Goal: Contribute content: Add original content to the website for others to see

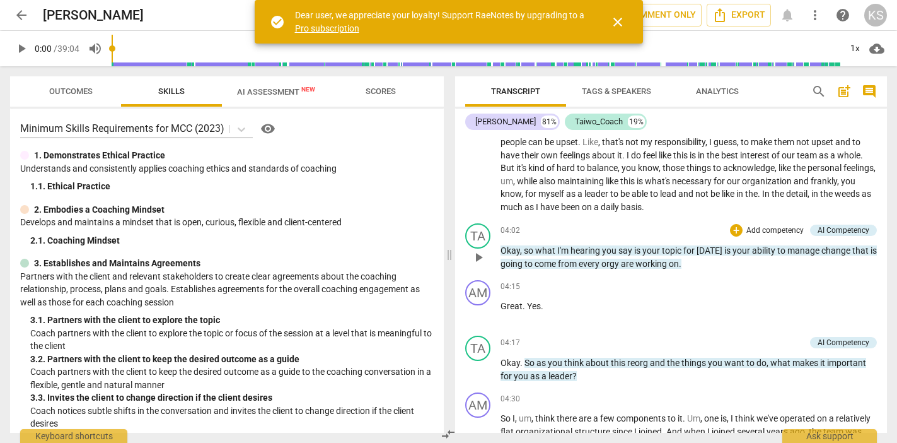
scroll to position [505, 0]
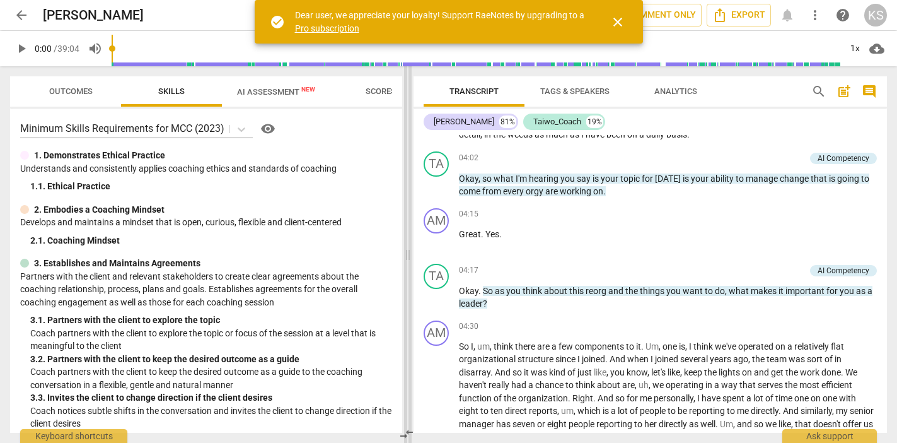
drag, startPoint x: 450, startPoint y: 276, endPoint x: 409, endPoint y: 276, distance: 41.6
click at [409, 276] on span at bounding box center [408, 254] width 8 height 376
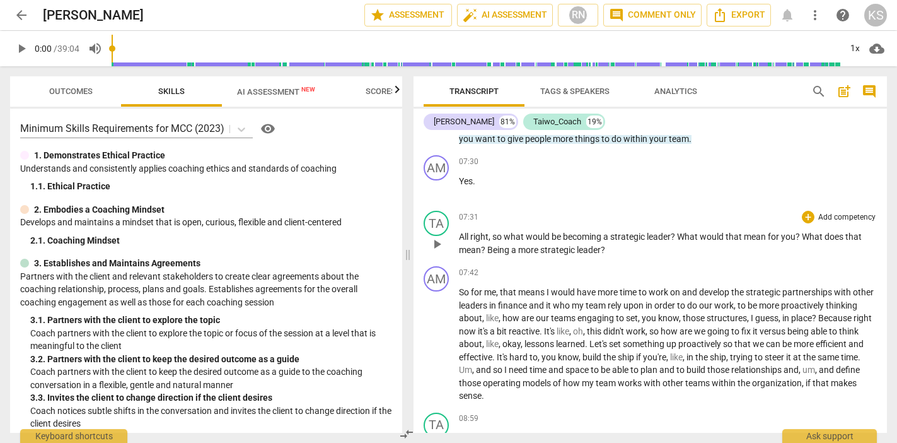
scroll to position [1009, 0]
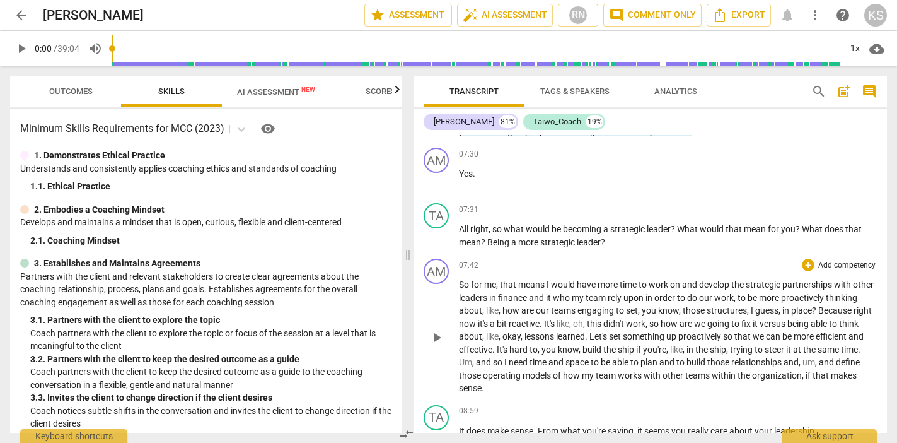
click at [667, 345] on span "you're" at bounding box center [654, 349] width 23 height 10
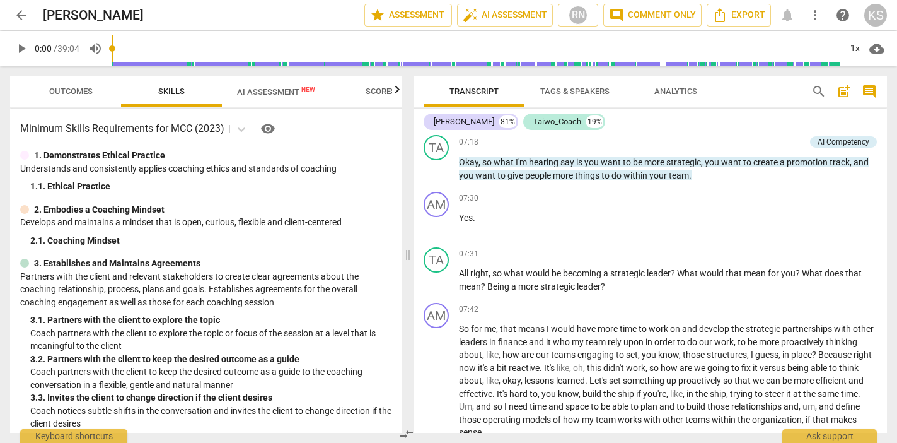
scroll to position [946, 0]
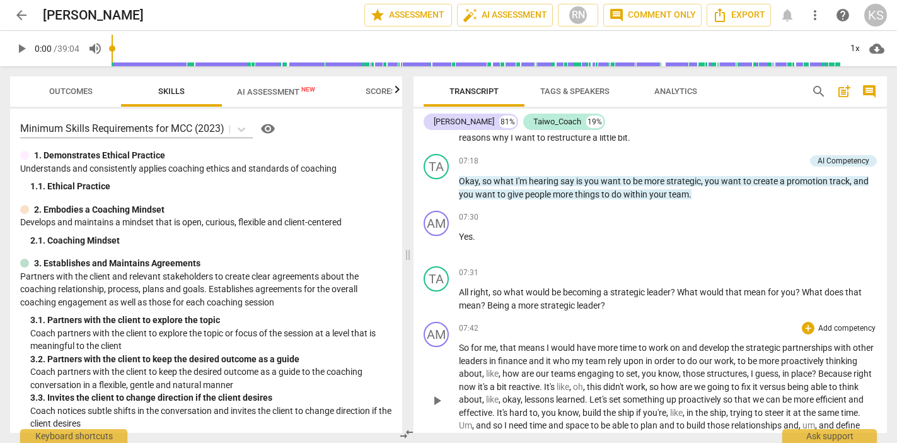
click at [569, 383] on span "like" at bounding box center [563, 387] width 13 height 10
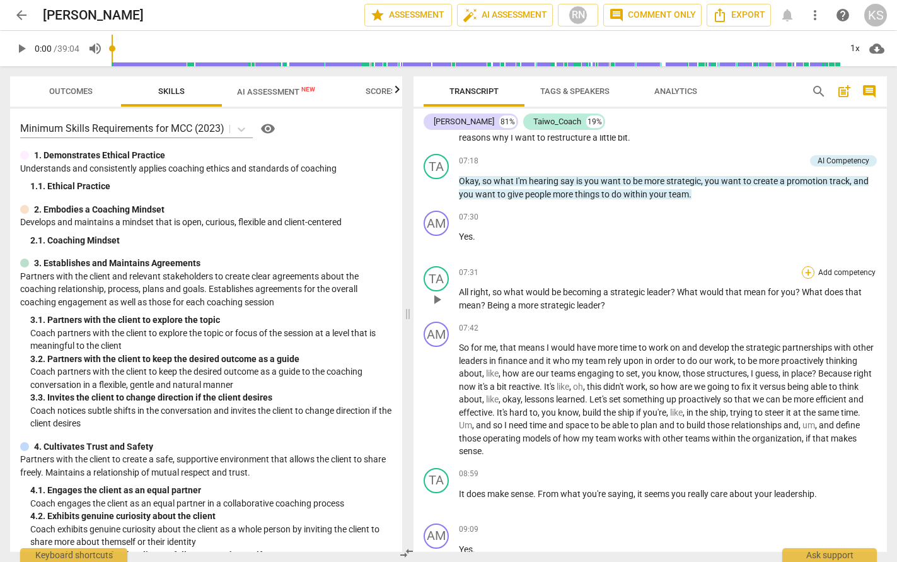
click at [669, 270] on div "+" at bounding box center [808, 272] width 13 height 13
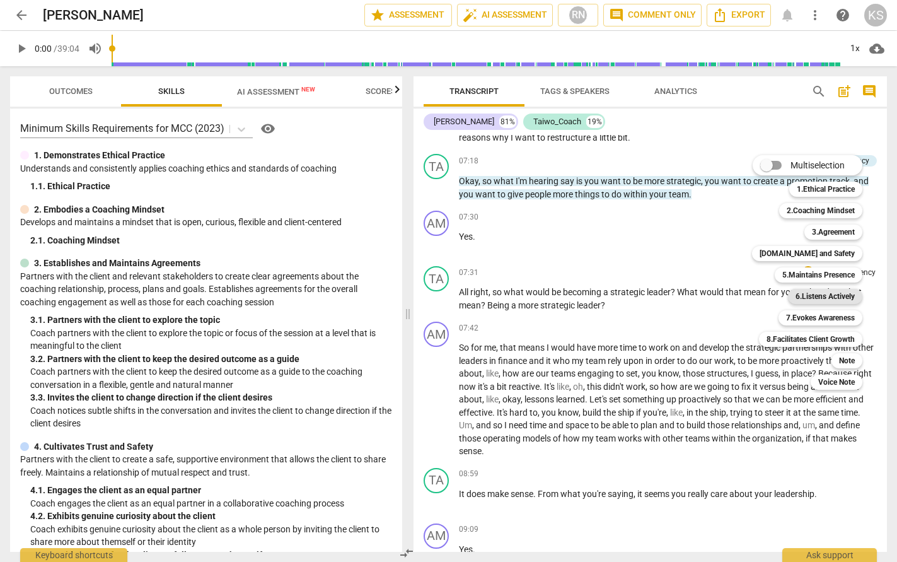
click at [669, 303] on b "6.Listens Actively" at bounding box center [825, 296] width 59 height 15
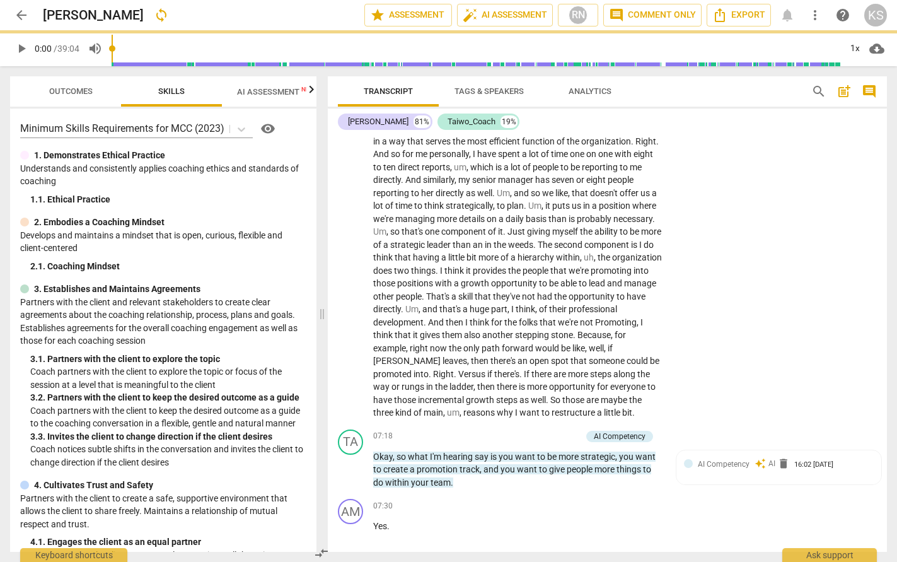
scroll to position [1129, 0]
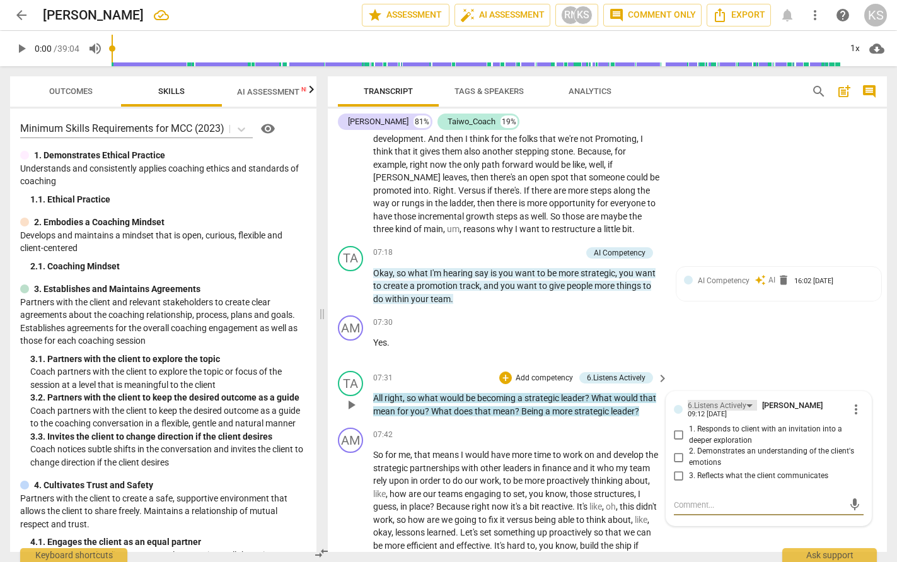
click at [669, 411] on div "6.Listens Actively" at bounding box center [722, 405] width 69 height 11
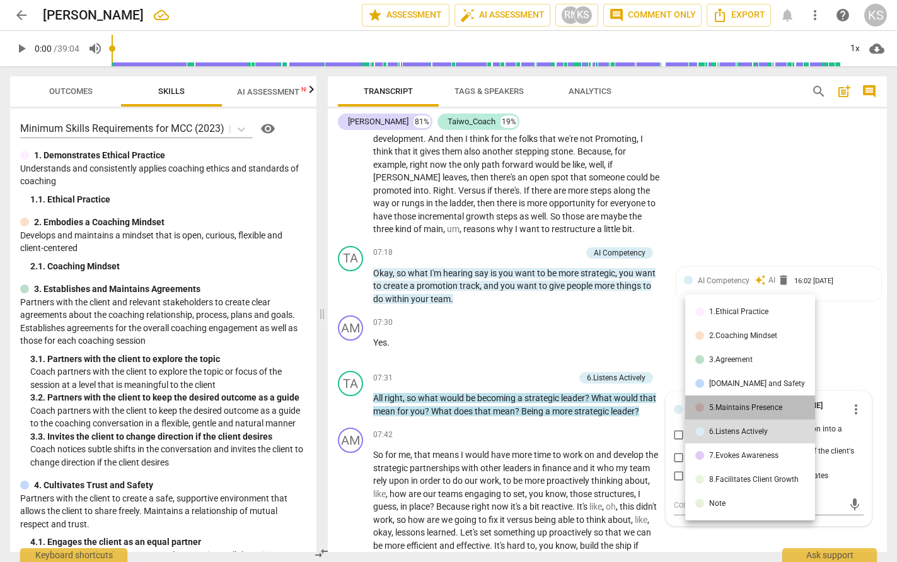
click at [669, 404] on div "5.Maintains Presence" at bounding box center [745, 408] width 73 height 8
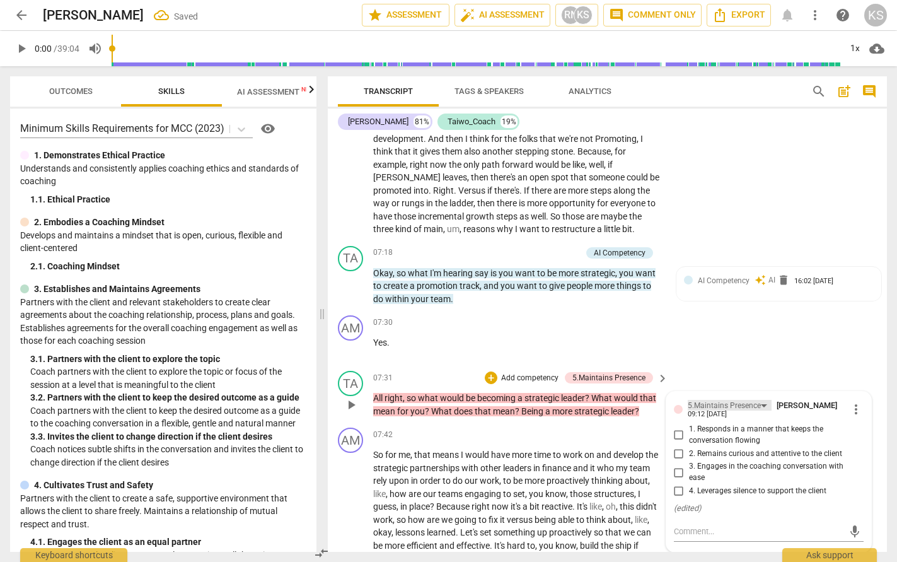
click at [669, 411] on div "5.Maintains Presence" at bounding box center [730, 405] width 84 height 11
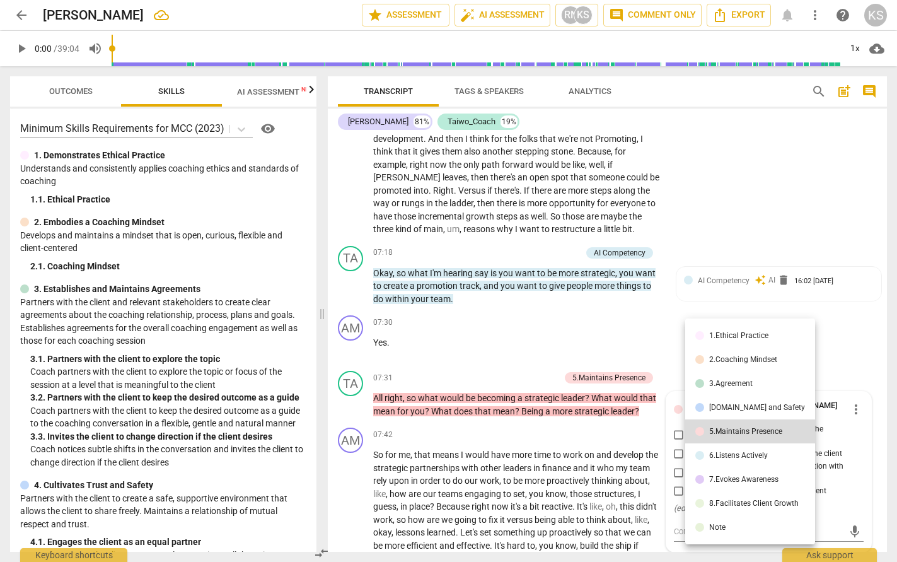
click at [669, 442] on li "7.Evokes Awareness" at bounding box center [750, 479] width 130 height 24
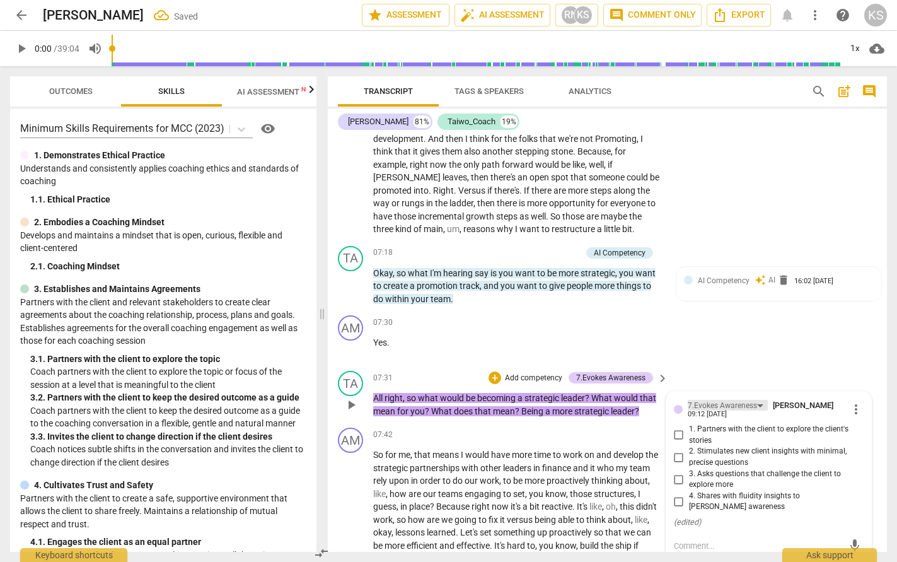
click at [669, 412] on div "7.Evokes Awareness" at bounding box center [722, 406] width 69 height 12
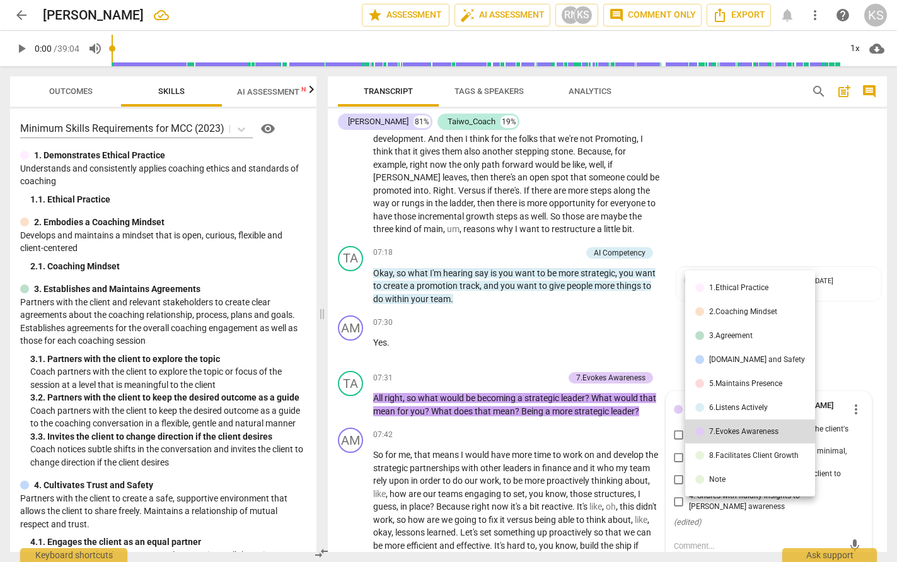
click at [669, 364] on li "[DOMAIN_NAME] and Safety" at bounding box center [750, 359] width 130 height 24
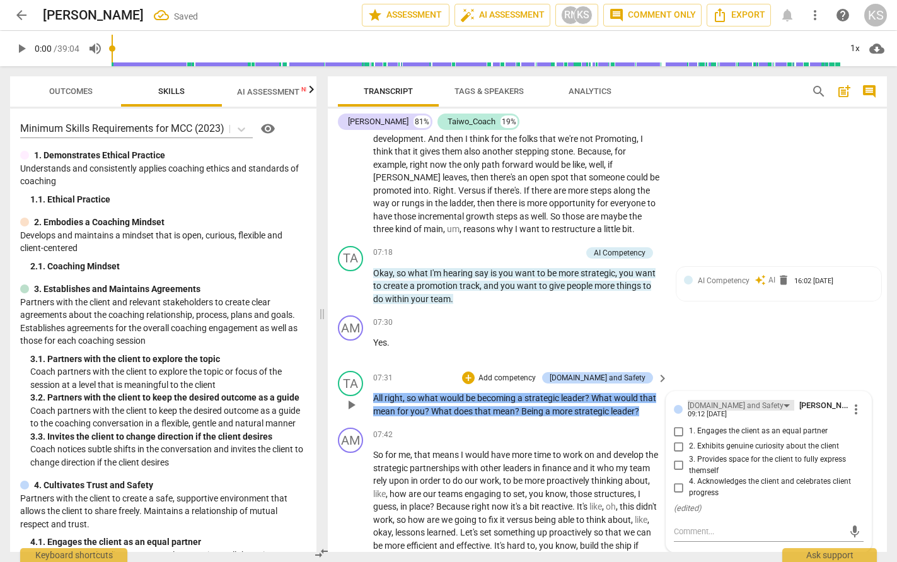
click at [669, 412] on div "[DOMAIN_NAME] and Safety" at bounding box center [736, 406] width 96 height 12
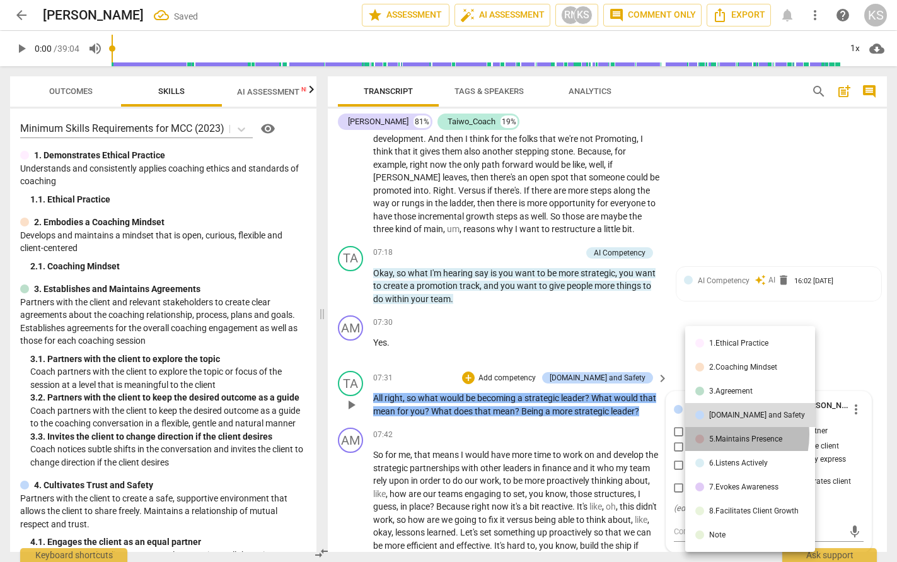
click at [669, 435] on div "5.Maintains Presence" at bounding box center [745, 439] width 73 height 8
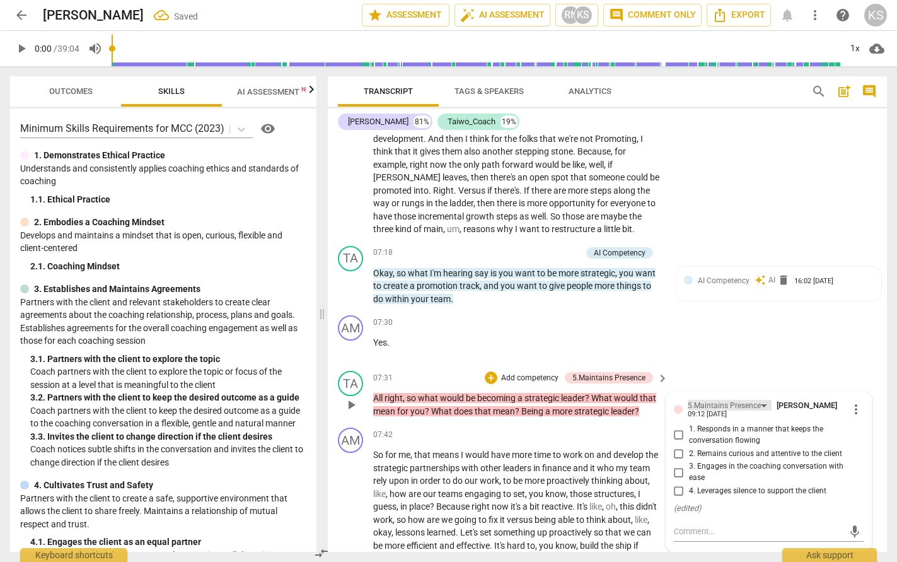
click at [669, 412] on div "5.Maintains Presence" at bounding box center [724, 406] width 73 height 12
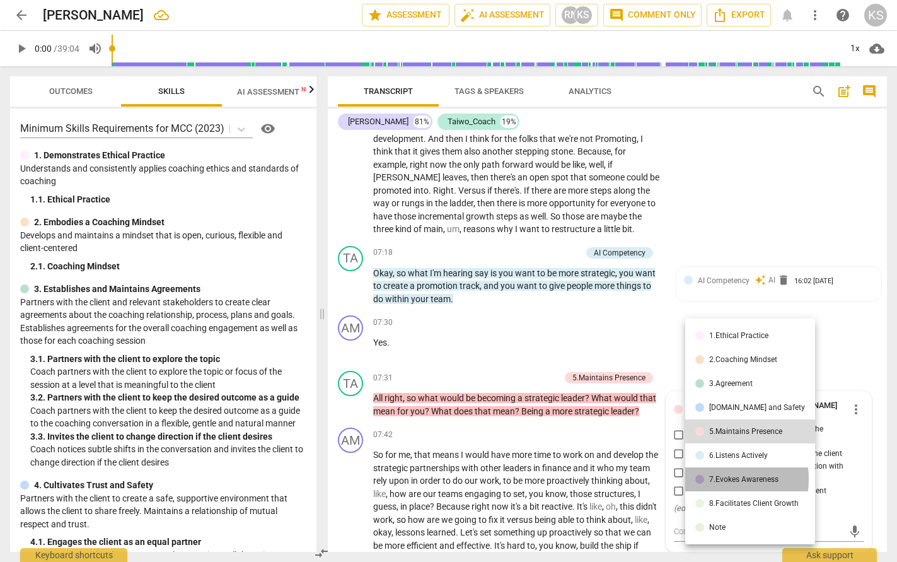
click at [669, 442] on div "7.Evokes Awareness" at bounding box center [743, 479] width 69 height 8
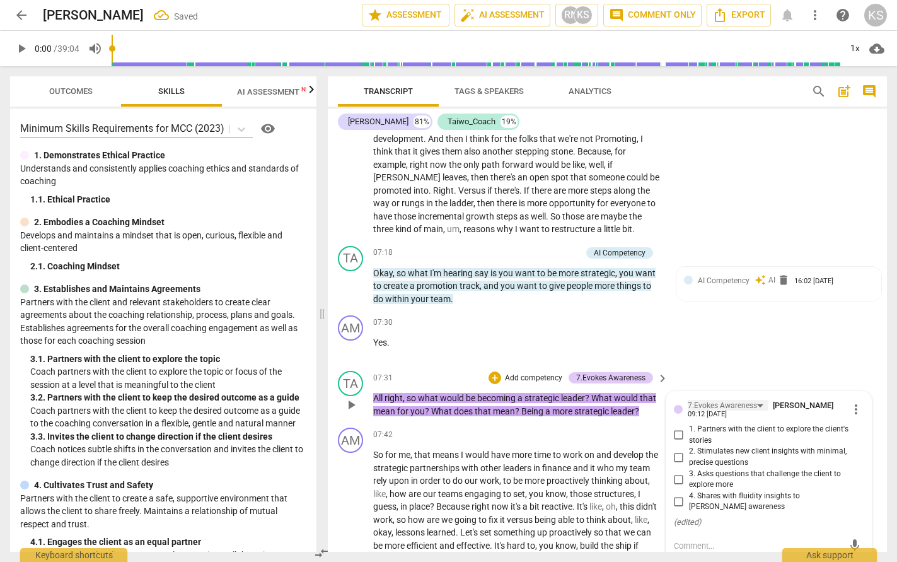
scroll to position [1193, 0]
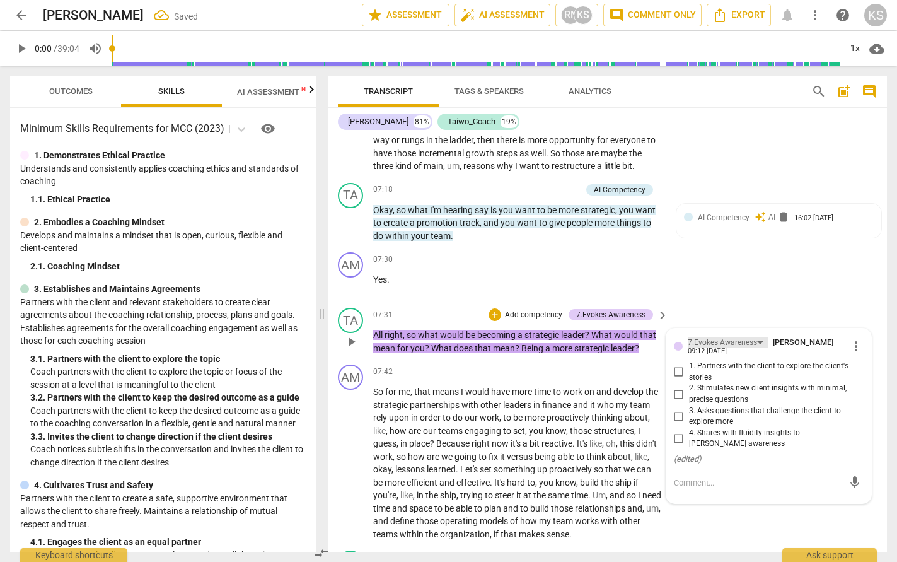
click at [669, 349] on div "7.Evokes Awareness" at bounding box center [722, 343] width 69 height 12
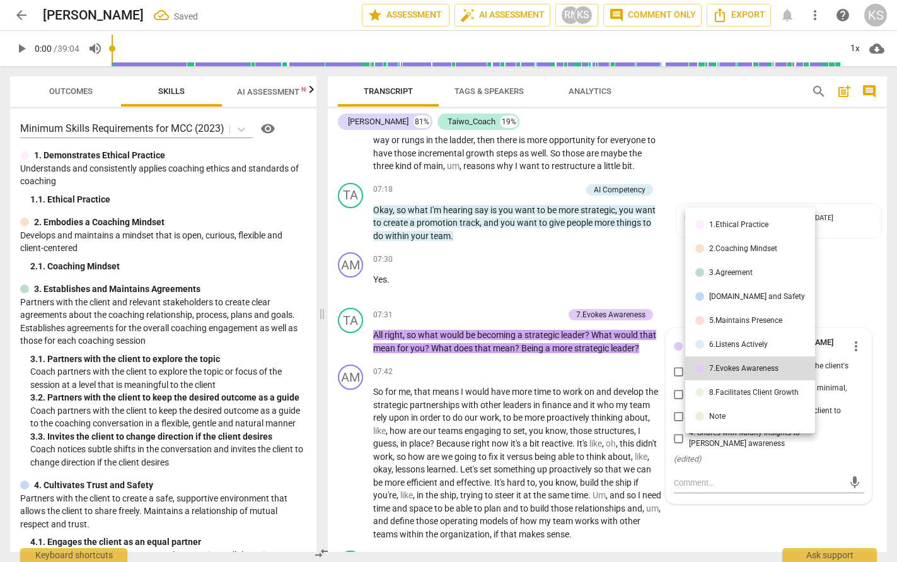
click at [669, 381] on li "8.Facilitates Client Growth" at bounding box center [750, 392] width 130 height 24
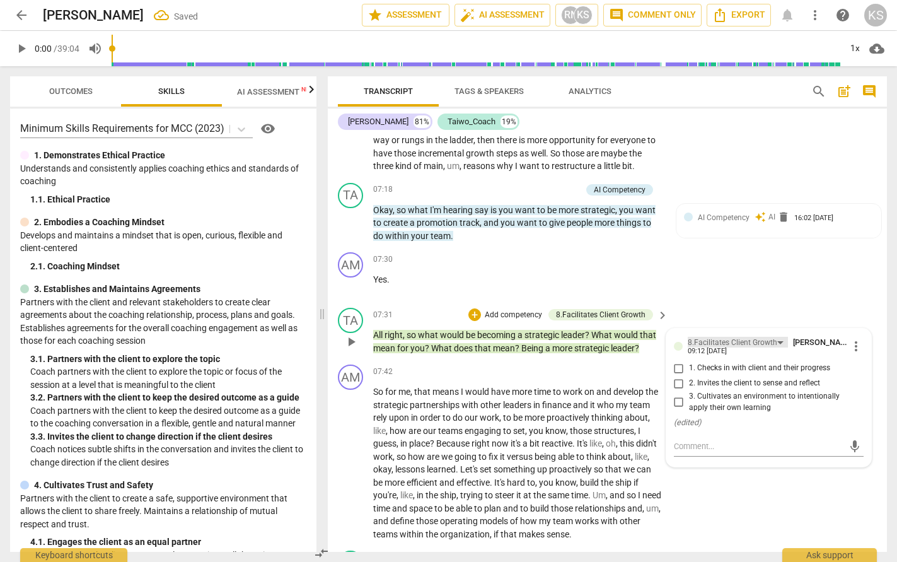
click at [669, 349] on div "8.Facilitates Client Growth" at bounding box center [733, 343] width 90 height 12
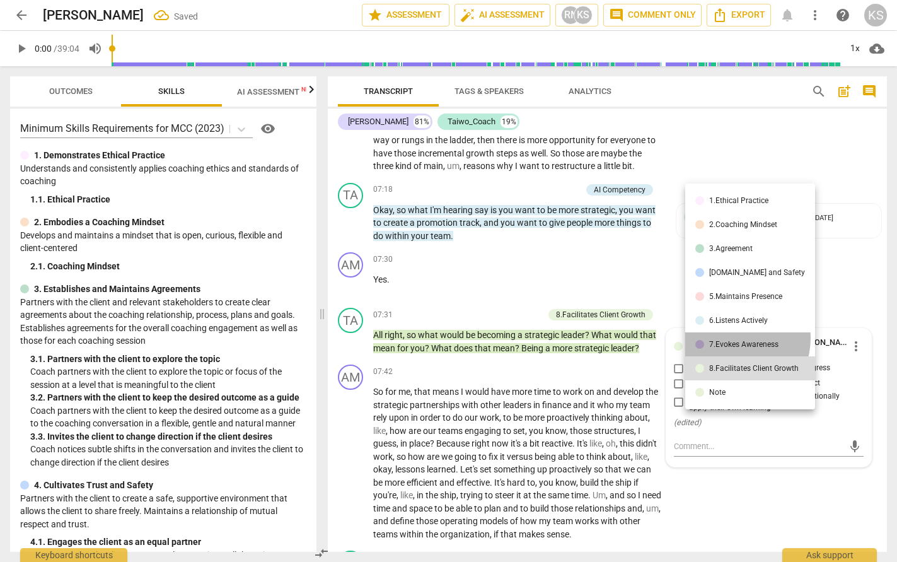
click at [669, 338] on li "7.Evokes Awareness" at bounding box center [750, 344] width 130 height 24
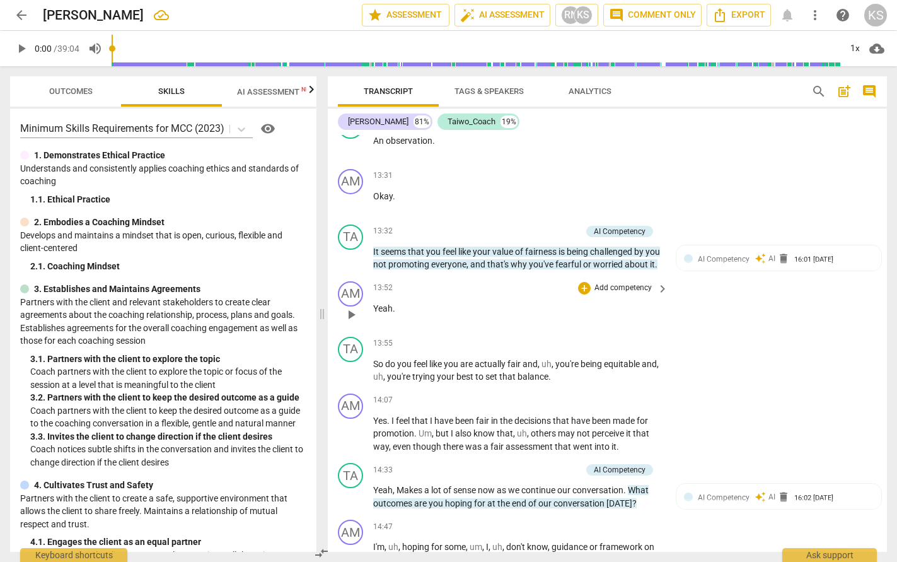
scroll to position [2643, 0]
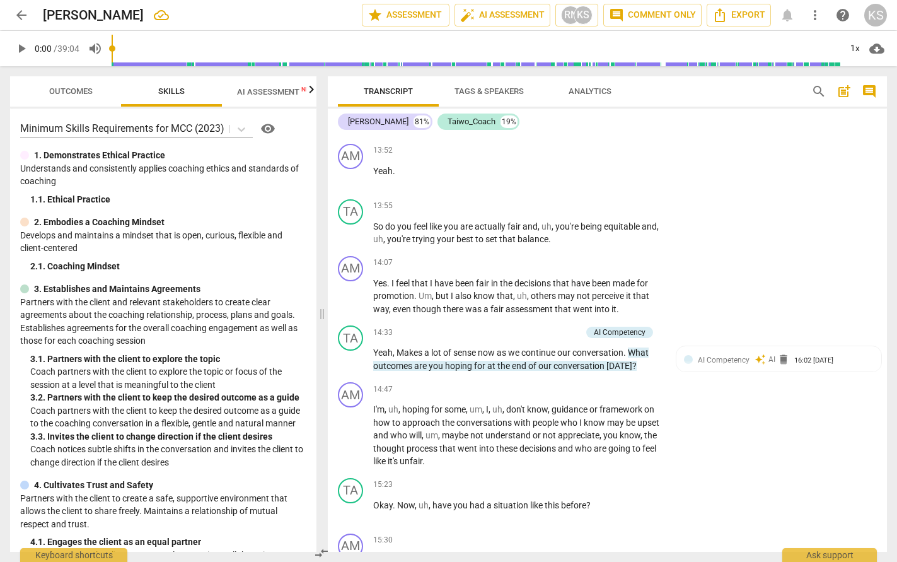
click at [669, 86] on span "comment" at bounding box center [869, 91] width 15 height 15
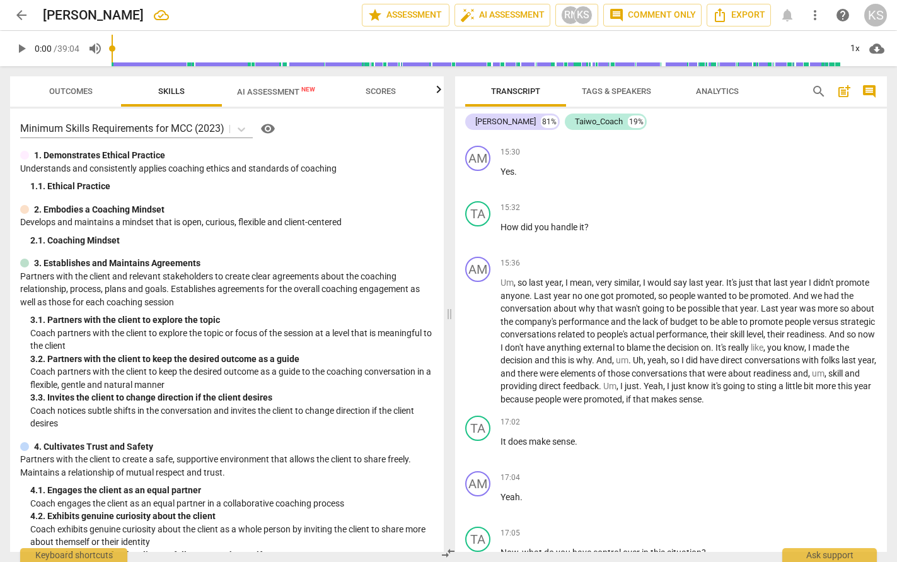
scroll to position [2246, 0]
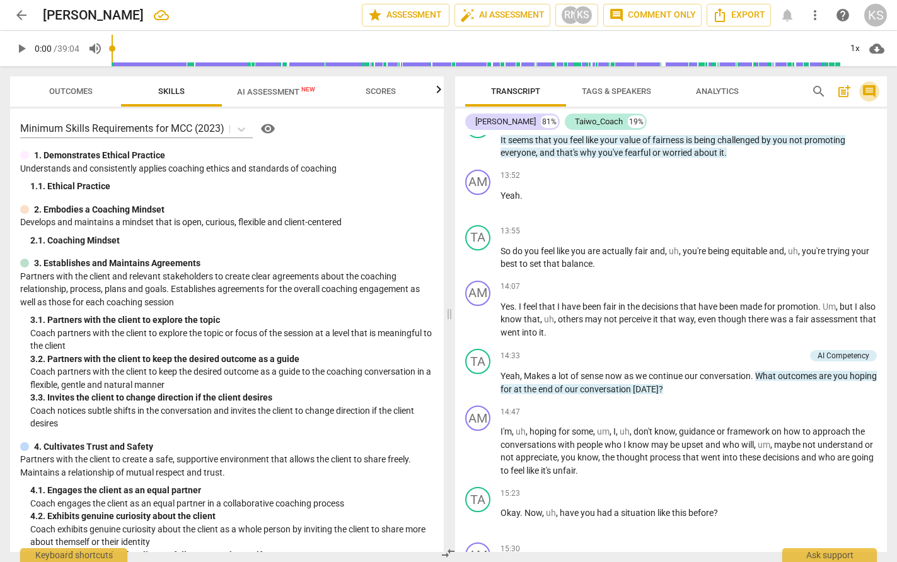
click at [669, 88] on span "comment" at bounding box center [869, 91] width 15 height 15
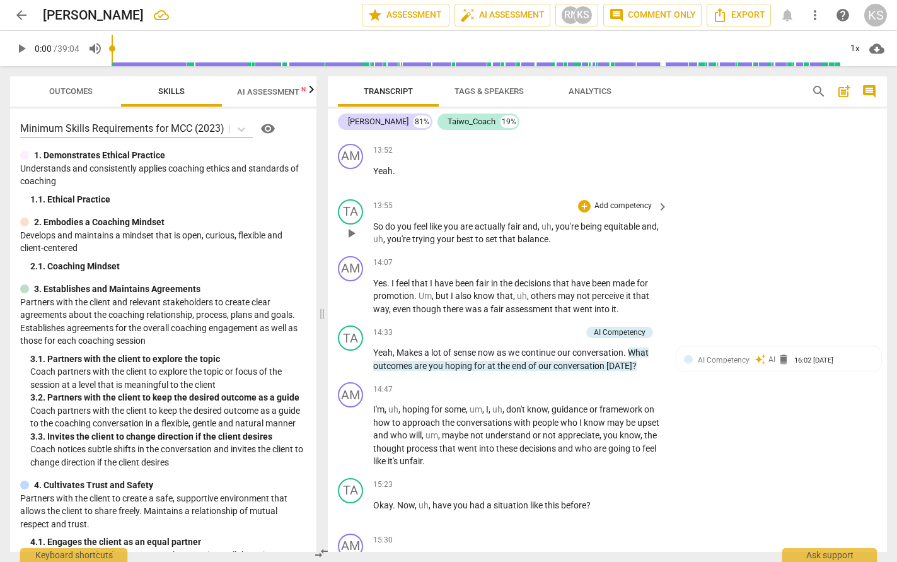
click at [549, 244] on span "balance" at bounding box center [533, 239] width 31 height 10
click at [540, 246] on p "So do you feel like you are actually fair and , uh , you're being equitable and…" at bounding box center [517, 233] width 289 height 26
click at [589, 246] on p "So do you feel like you are actually fair and , uh , you're being equitable and…" at bounding box center [517, 233] width 289 height 26
click at [663, 214] on span "keyboard_arrow_right" at bounding box center [662, 206] width 15 height 15
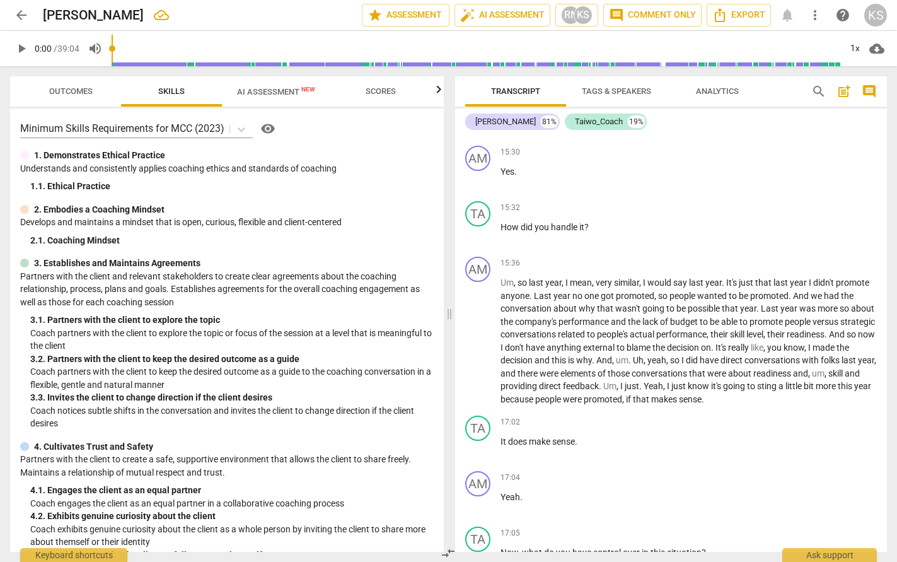
scroll to position [2246, 0]
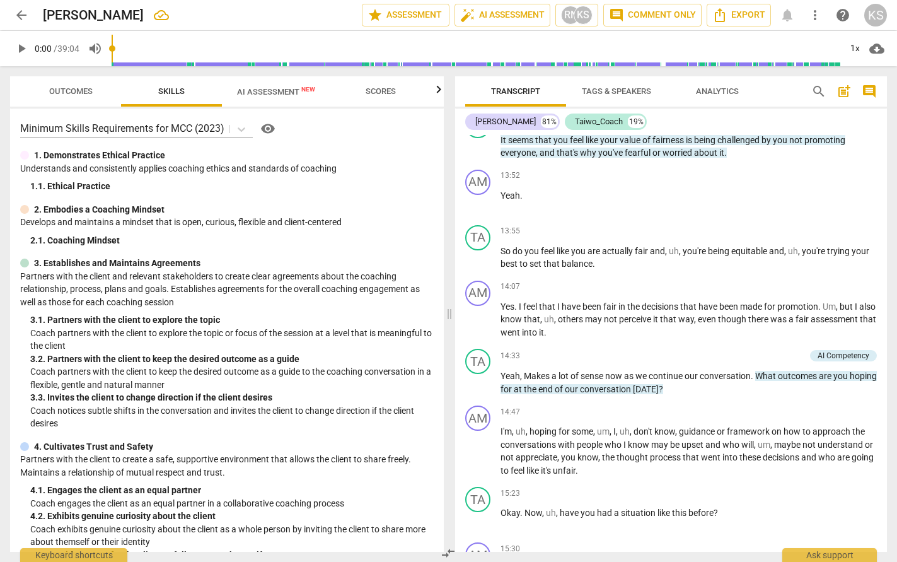
click at [669, 93] on span "comment" at bounding box center [869, 91] width 15 height 15
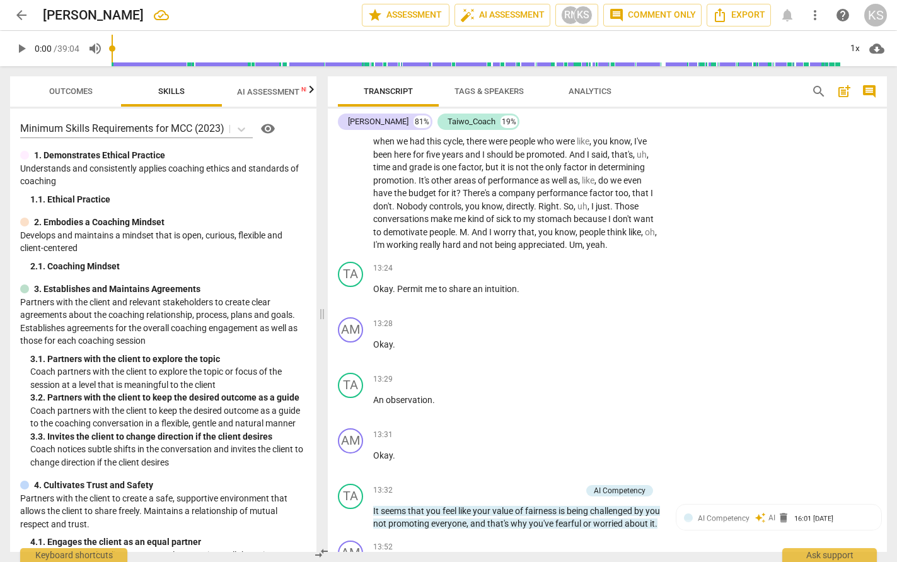
scroll to position [2643, 0]
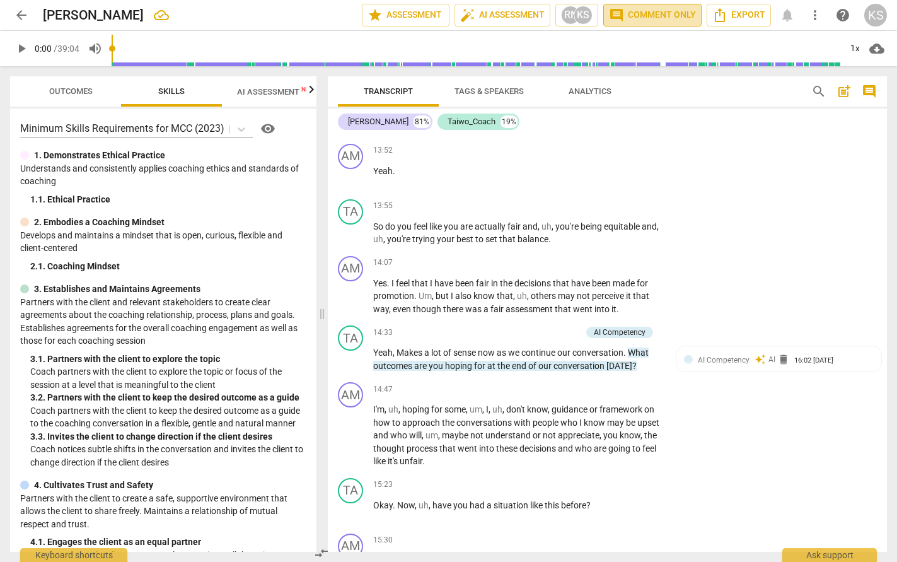
click at [669, 13] on span "comment Comment only" at bounding box center [652, 15] width 87 height 15
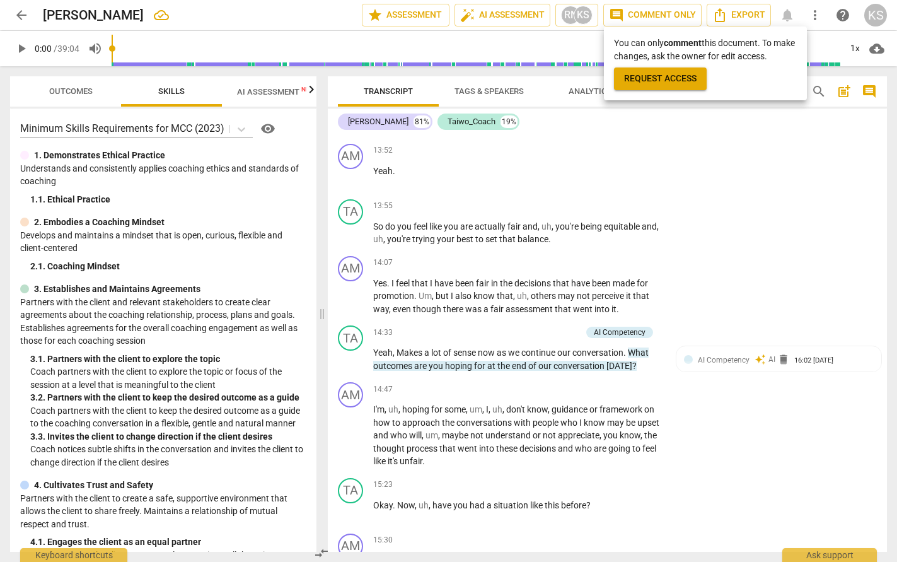
click at [669, 418] on div at bounding box center [448, 281] width 897 height 562
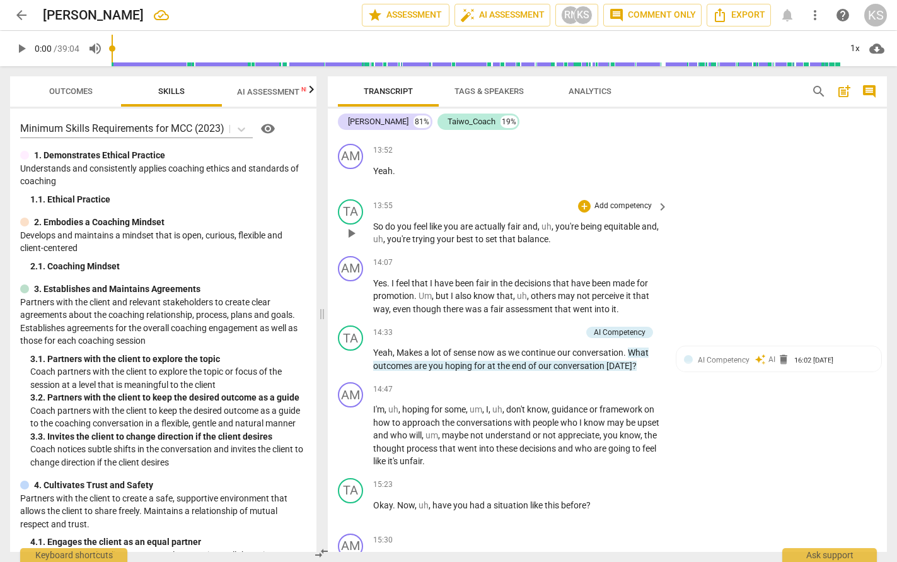
click at [588, 213] on div "+ Add competency" at bounding box center [615, 206] width 75 height 13
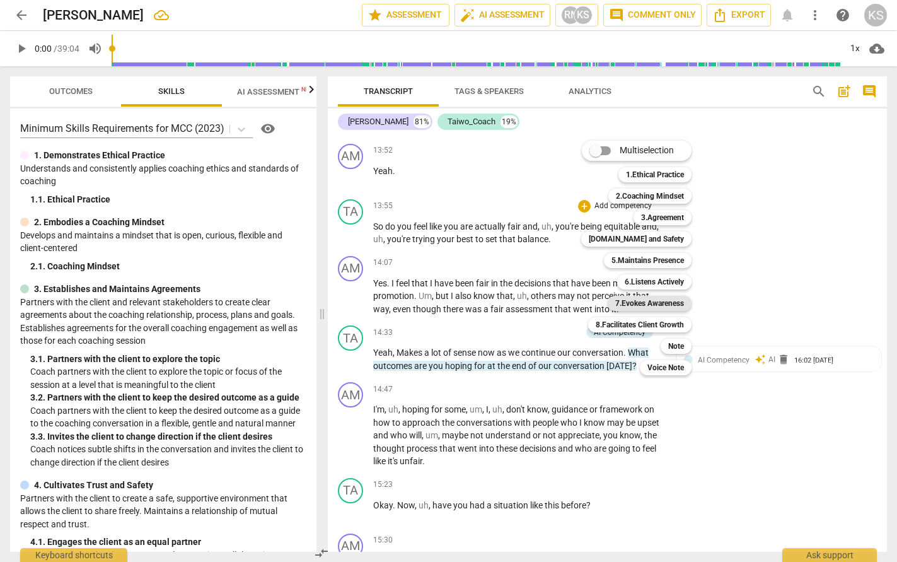
click at [658, 304] on b "7.Evokes Awareness" at bounding box center [649, 303] width 69 height 15
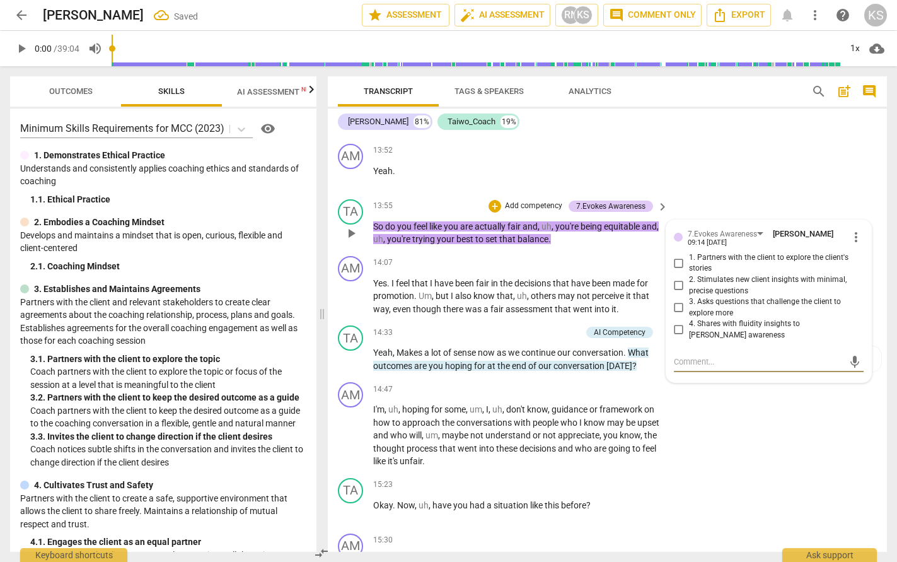
type textarea "Y"
type textarea "Yo"
type textarea "You"
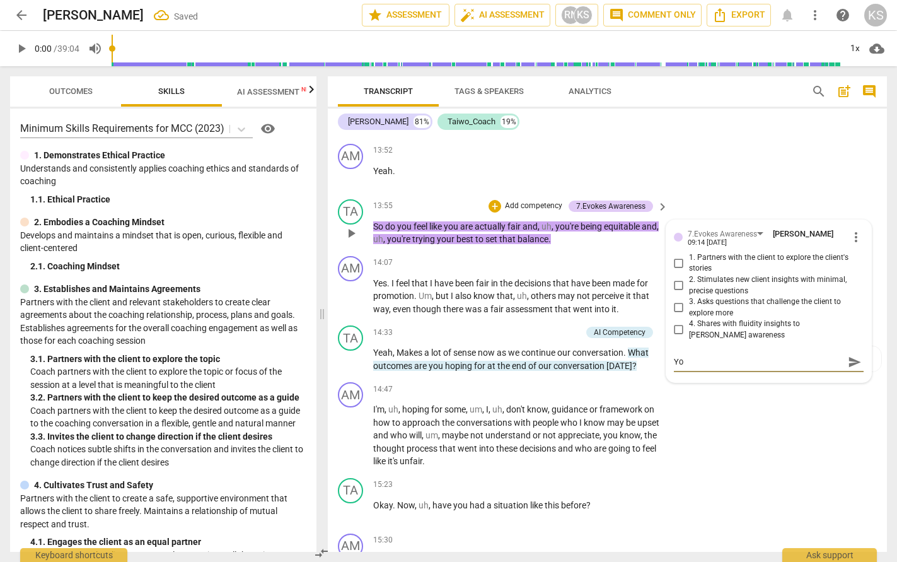
type textarea "You"
type textarea "You h"
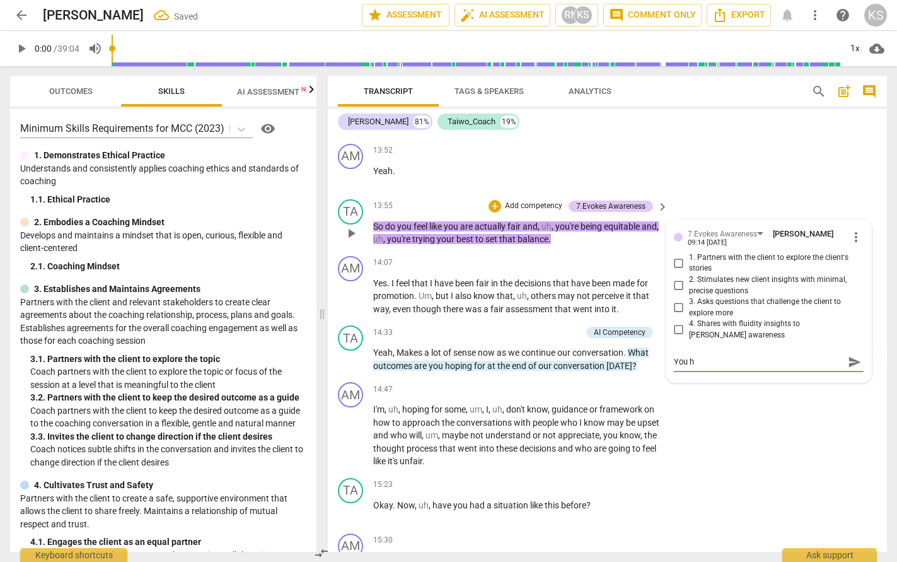
type textarea "You ha"
type textarea "You hav"
type textarea "You have"
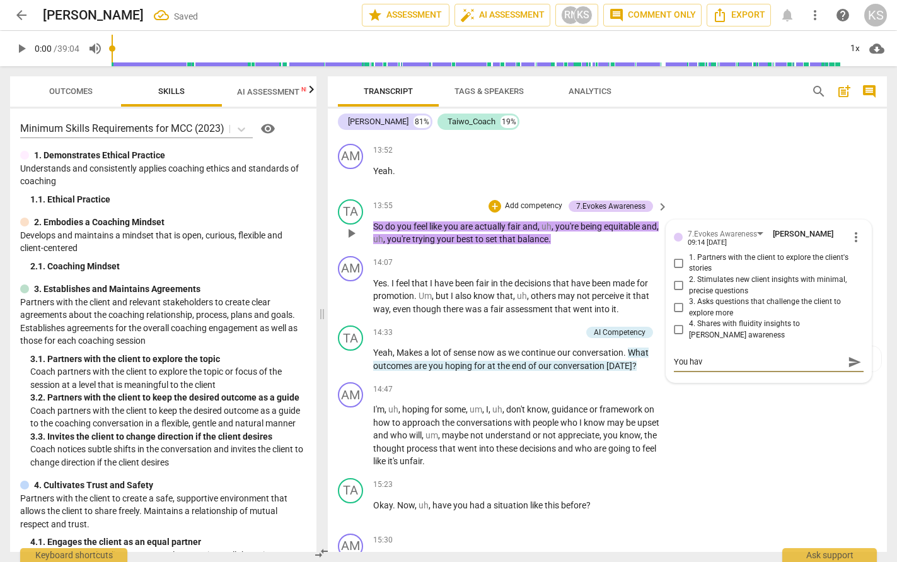
type textarea "You have"
type textarea "You have g"
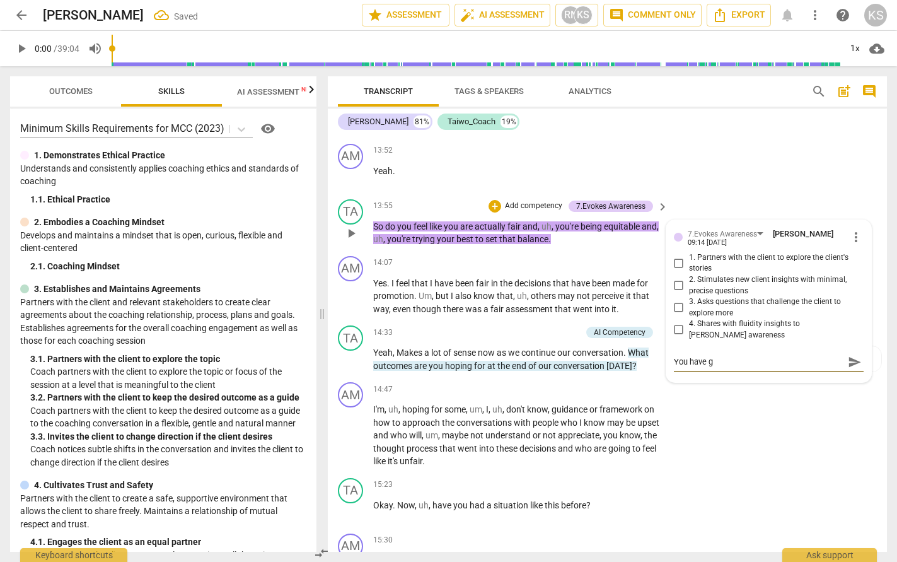
type textarea "You have gi"
type textarea "You have giv"
type textarea "You have give"
type textarea "You have given"
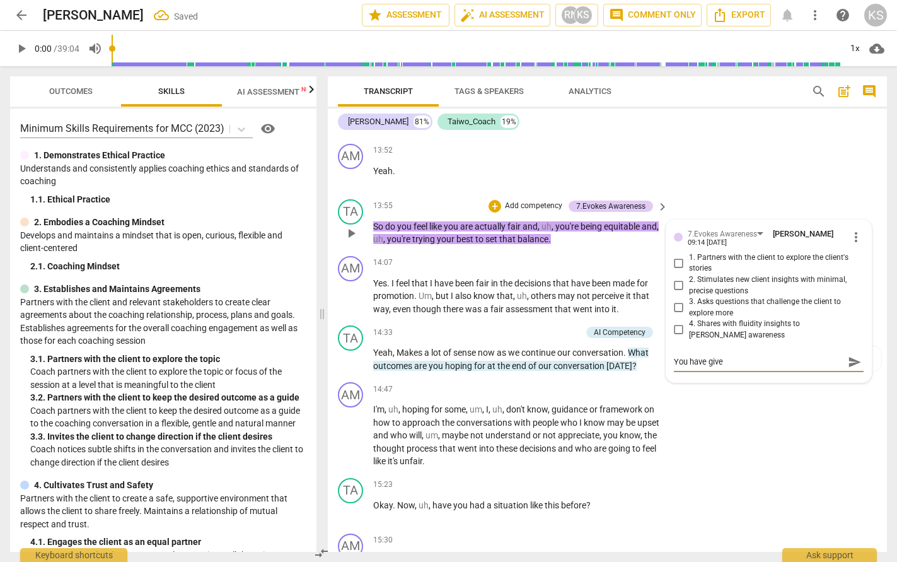
type textarea "You have given"
type textarea "You have given a"
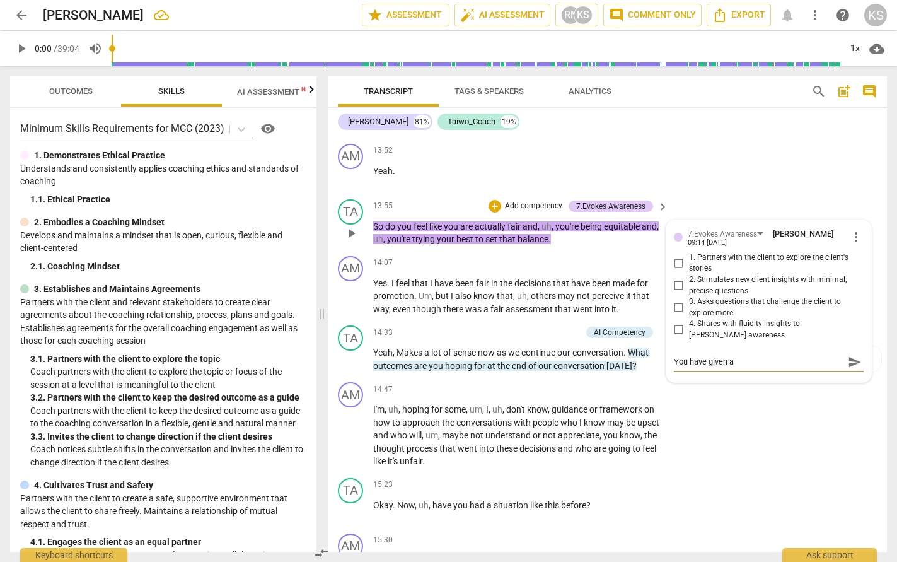
type textarea "You have given an"
type textarea "You have given an o"
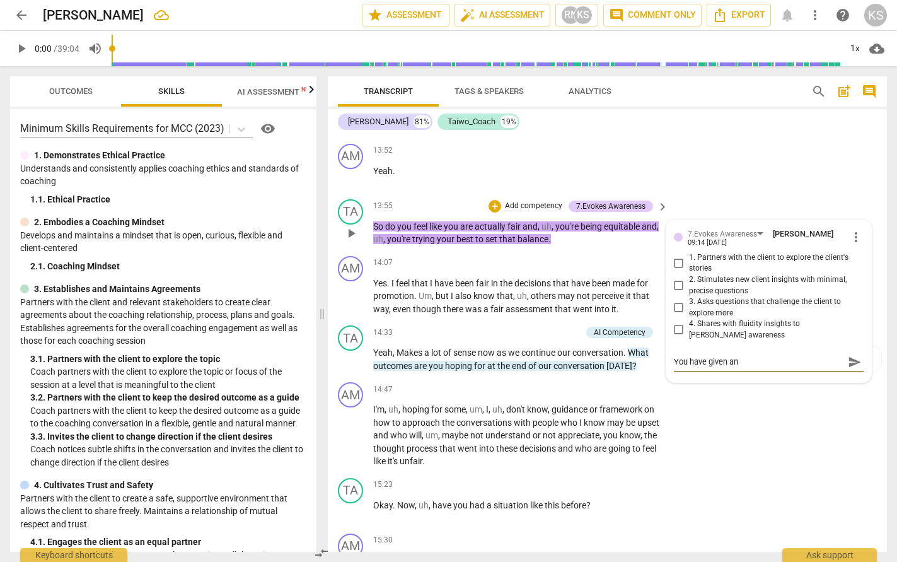
type textarea "You have given an o"
type textarea "You have given an ob"
type textarea "You have given an obs"
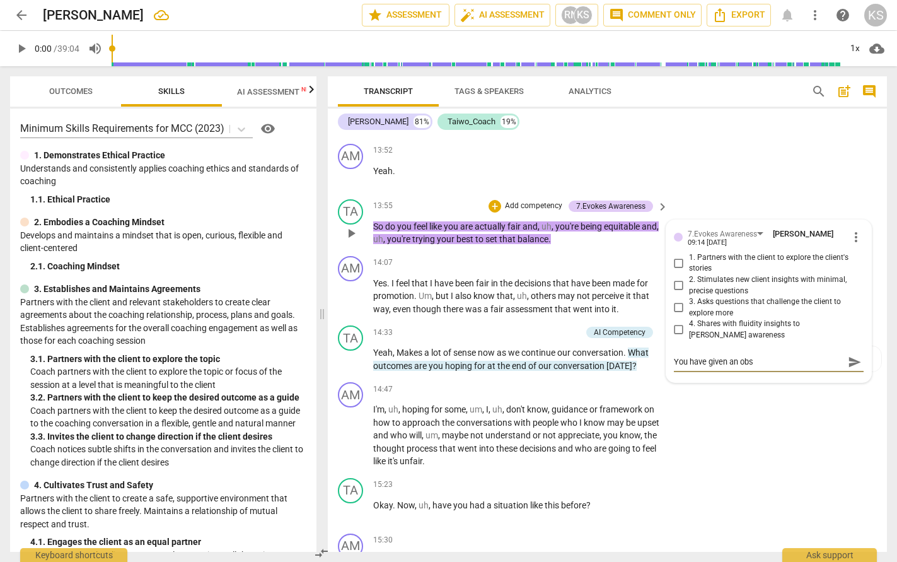
type textarea "You have given an obse"
type textarea "You have given an obser"
type textarea "You have given an observ"
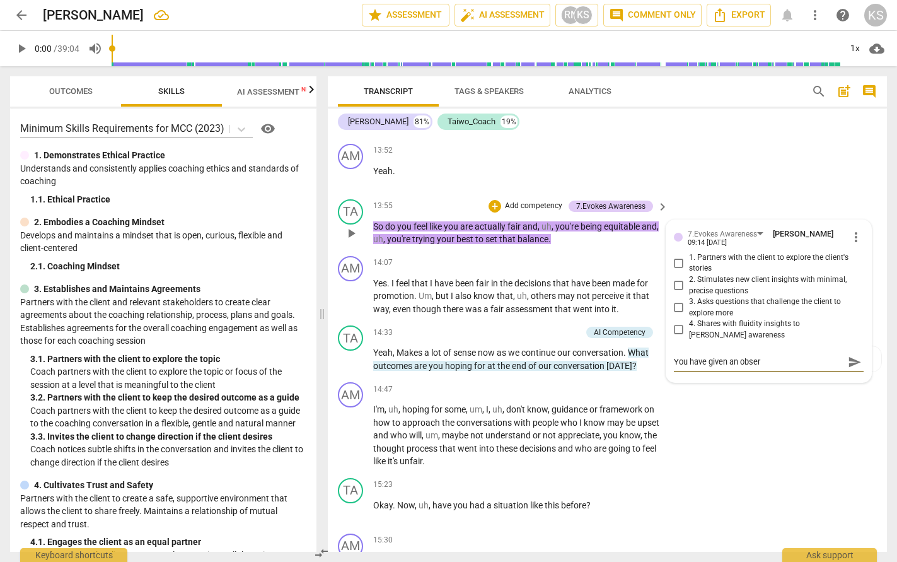
type textarea "You have given an observ"
type textarea "You have given an observa"
type textarea "You have given an observar"
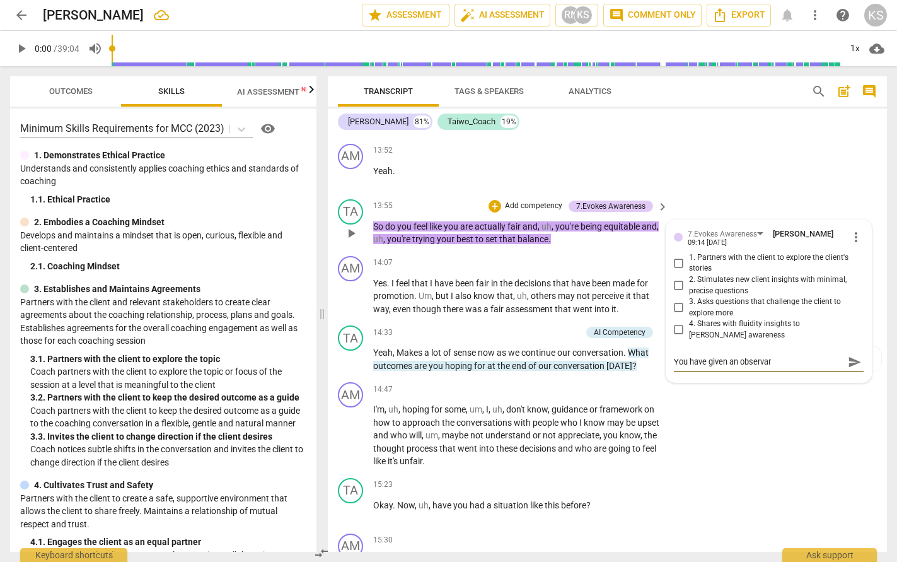
type textarea "You have given an observari"
type textarea "You have given an observario"
type textarea "You have given an observarion"
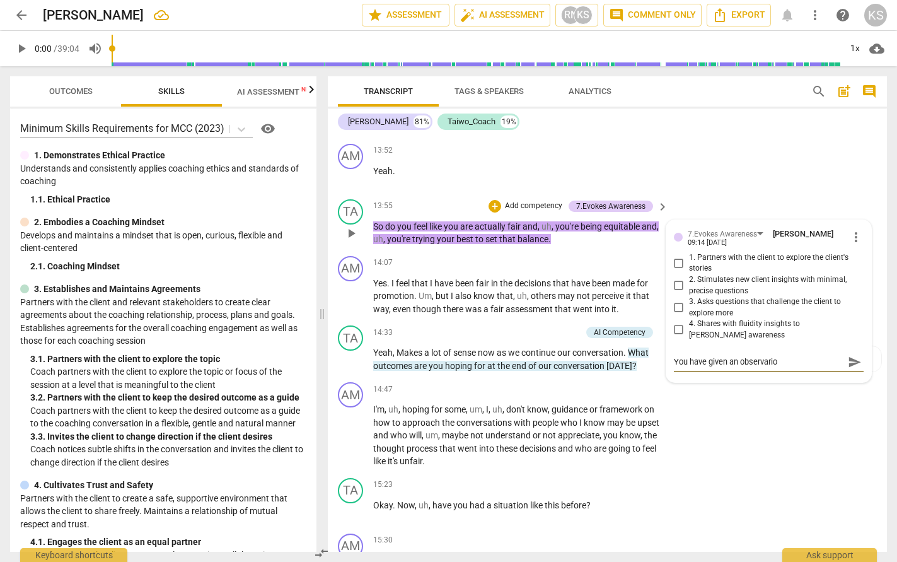
type textarea "You have given an observarion"
type textarea "You have given an observarion b"
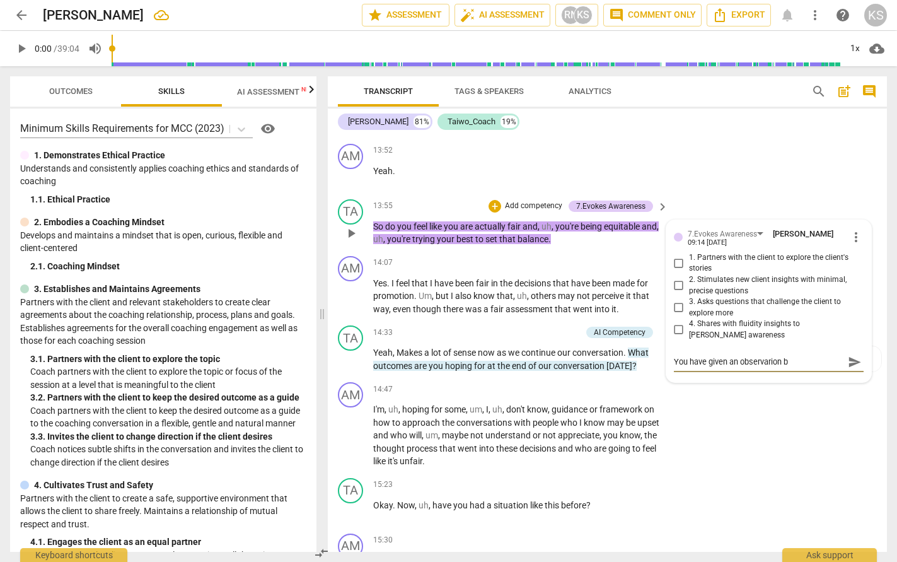
type textarea "You have given an observarion bu"
type textarea "You have given an observarion but"
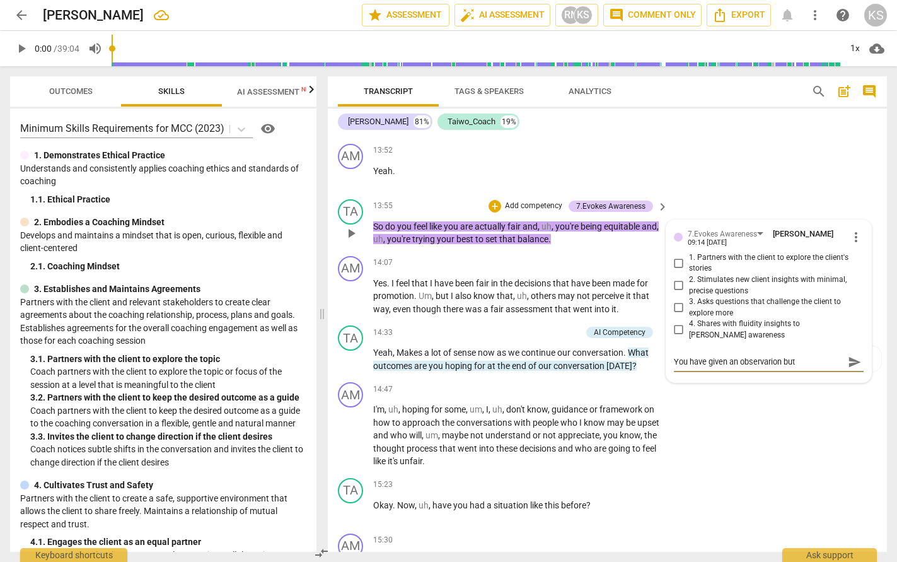
type textarea "You have given an observarion but"
type textarea "You have given an observarion but d"
type textarea "You have given an observarion but di"
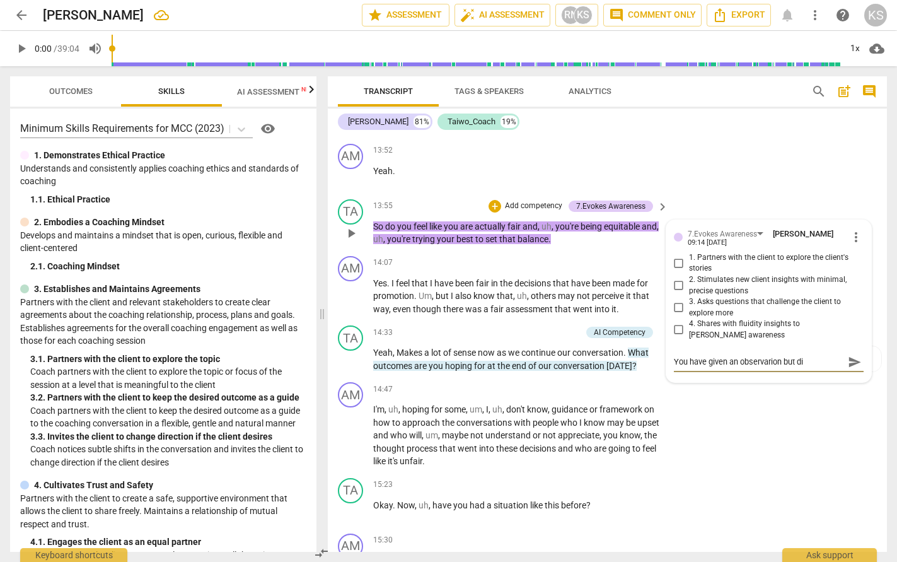
type textarea "You have given an observarion but did"
type textarea "You have given an observarion but did n"
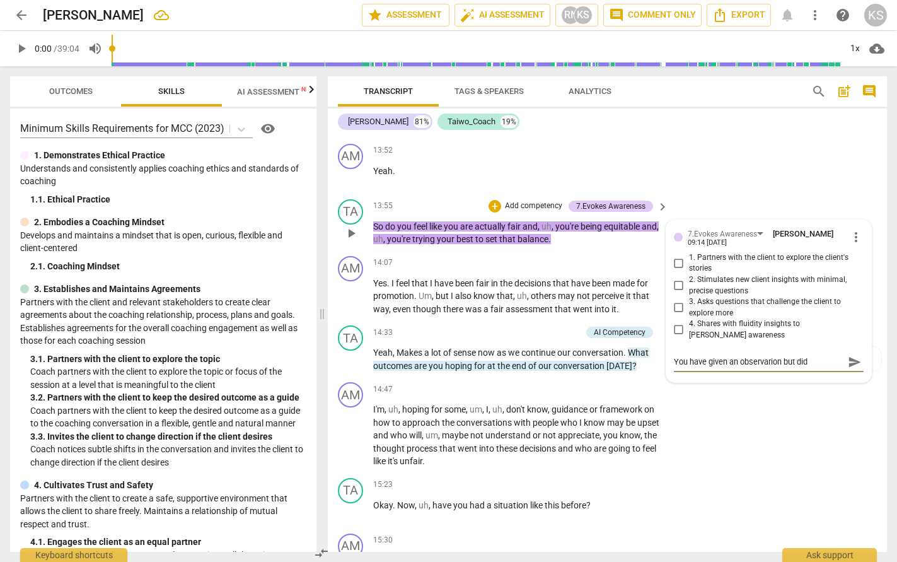
type textarea "You have given an observarion but did n"
type textarea "You have given an observarion but did no"
type textarea "You have given an observarion but did not"
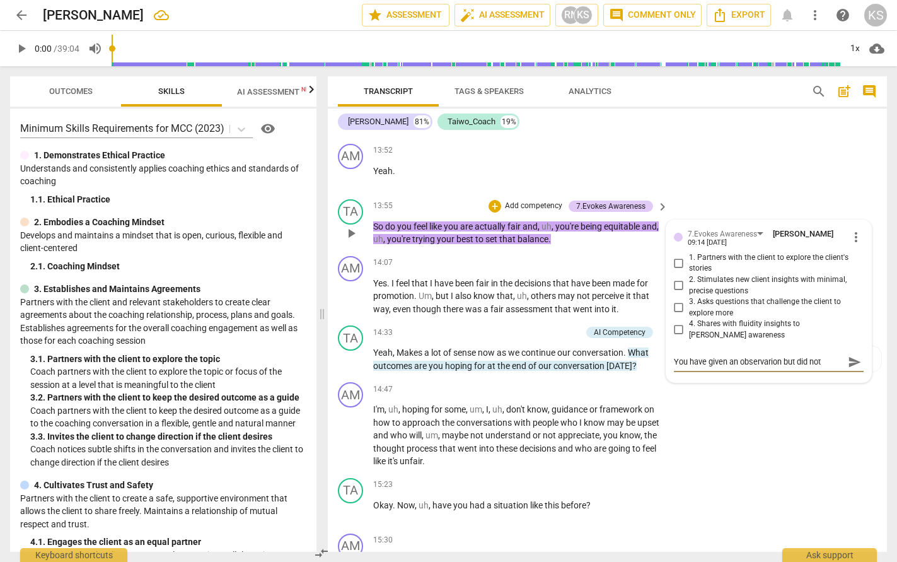
type textarea "You have given an observarion but did not"
type textarea "You have given an observarion but did not a"
type textarea "You have given an observarion but did not as"
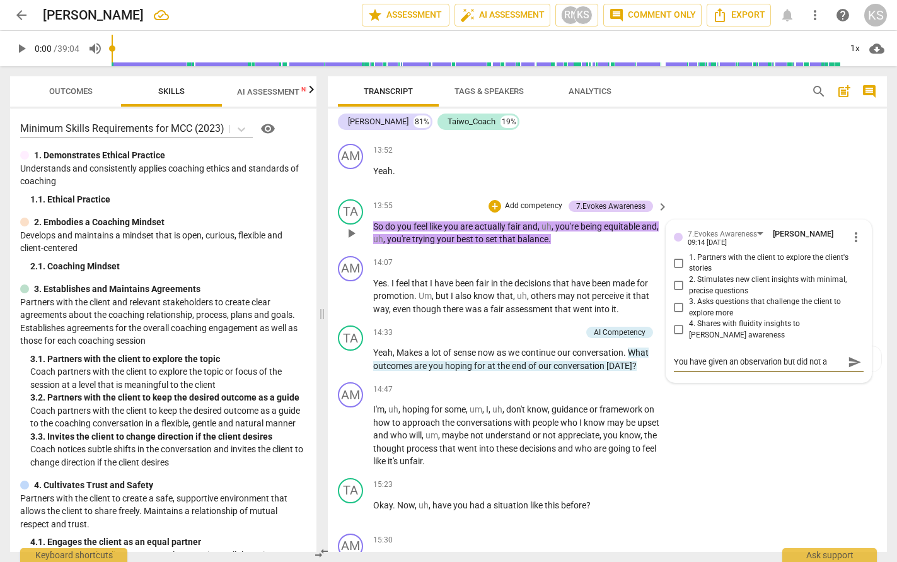
type textarea "You have given an observarion but did not as"
type textarea "You have given an observarion but did not ask"
type textarea "You have given an observarion but did not ask ho"
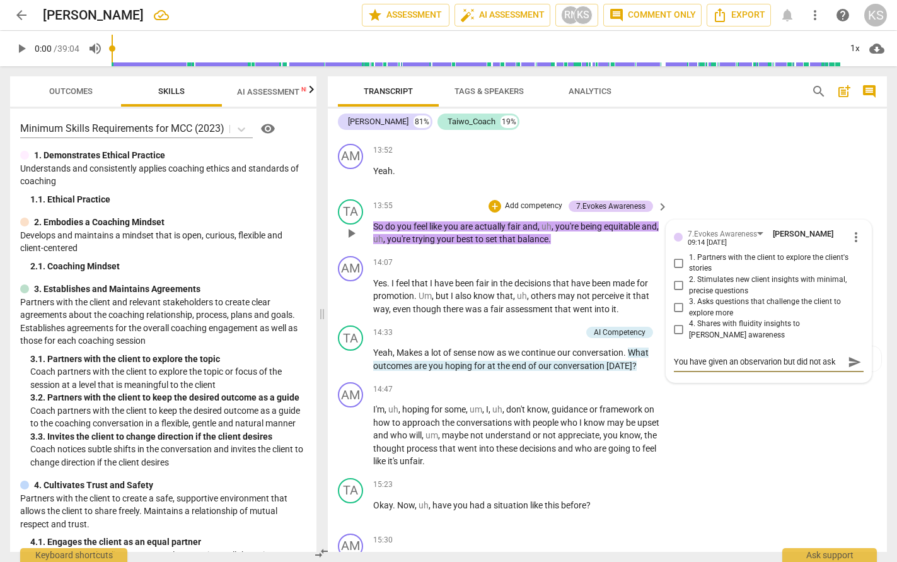
type textarea "You have given an observarion but did not ask how"
type textarea "You have given an observarion but did not ask how i"
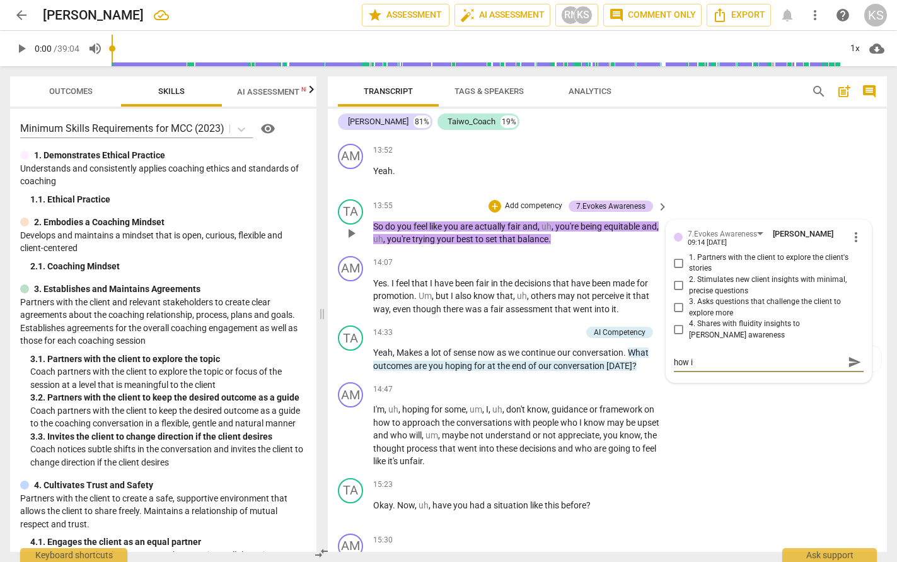
type textarea "You have given an observarion but did not ask how it"
type textarea "You have given an observarion but did not ask how it l"
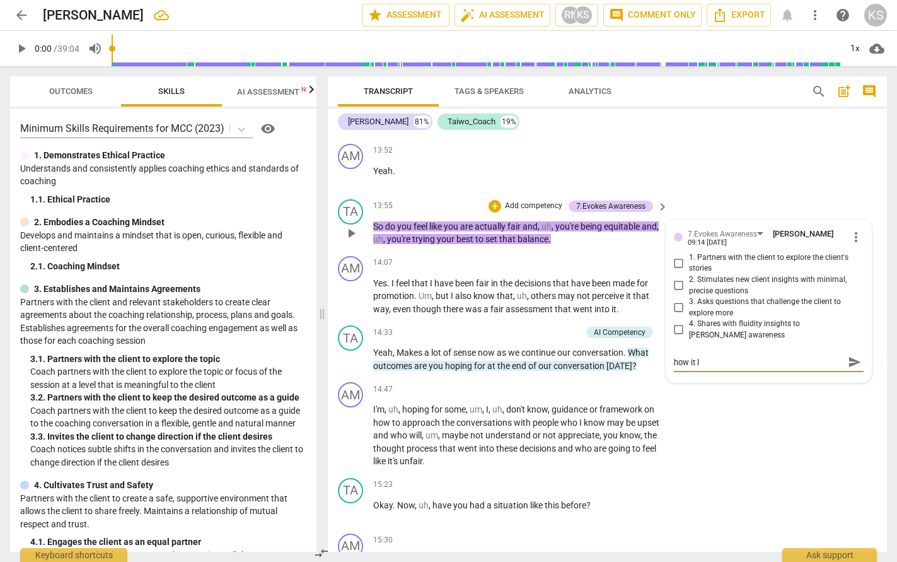
scroll to position [0, 0]
type textarea "You have given an observarion but did not ask how it la"
type textarea "You have given an observarion but did not ask how it lan"
type textarea "You have given an observarion but did not ask how it land"
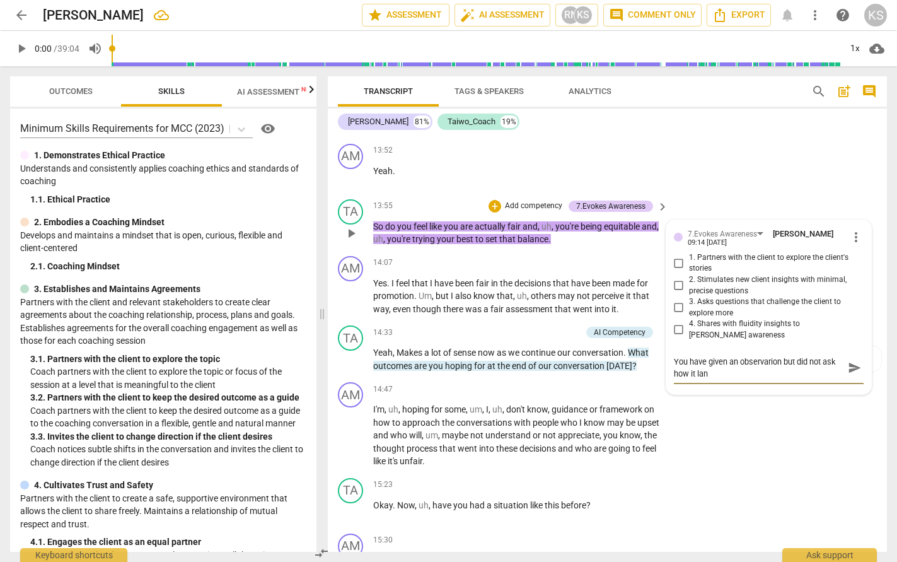
type textarea "You have given an observarion but did not ask how it land"
type textarea "You have given an observarion but did not ask how it [PERSON_NAME]"
type textarea "You have given an observarion but did not ask how it landed"
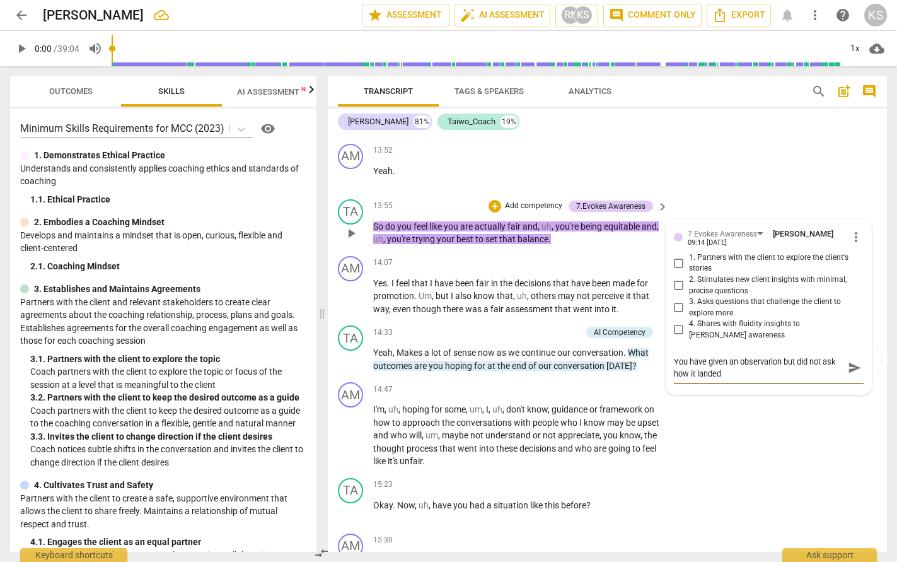
type textarea "You have given an observarion but did not ask how it landed?"
type textarea "You have given an observation but did not ask how it landed?"
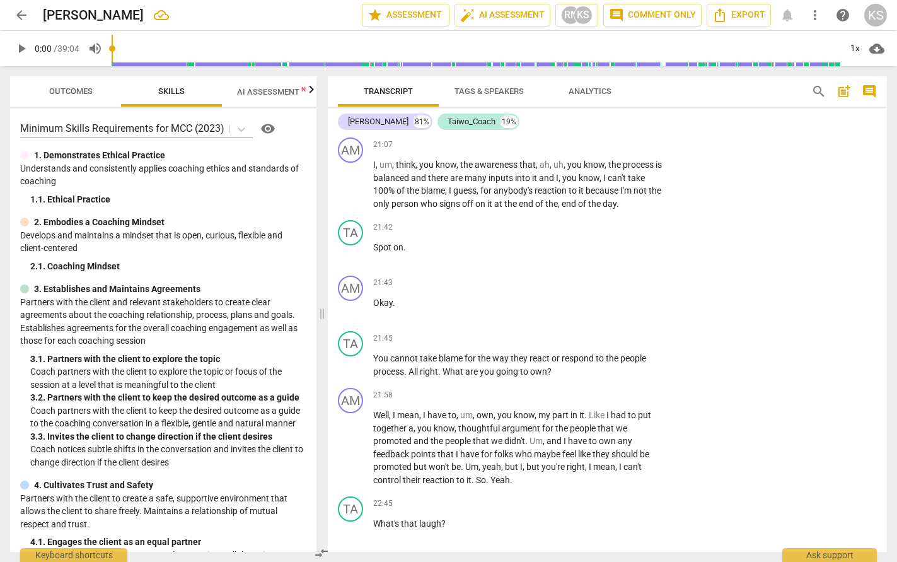
scroll to position [4220, 0]
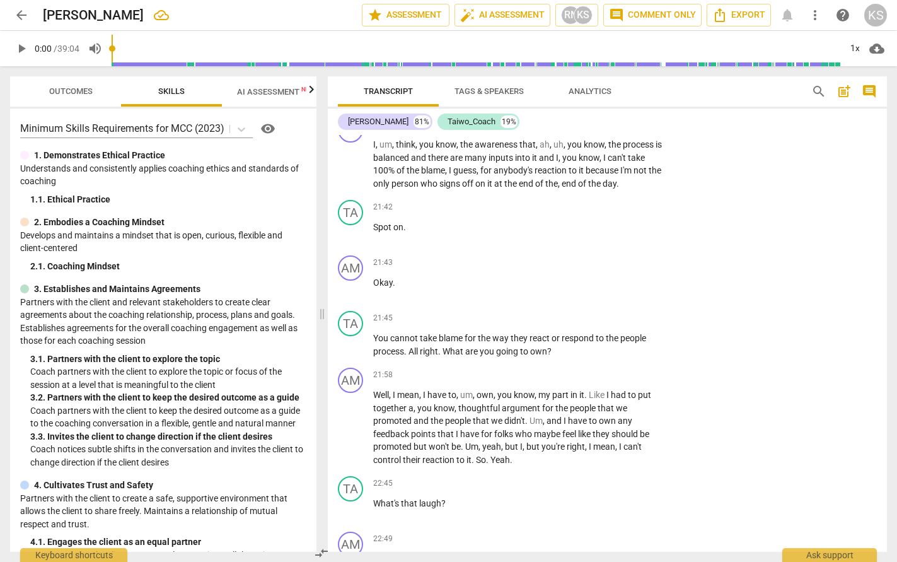
type textarea "You have given an observation but did not ask how it landed?"
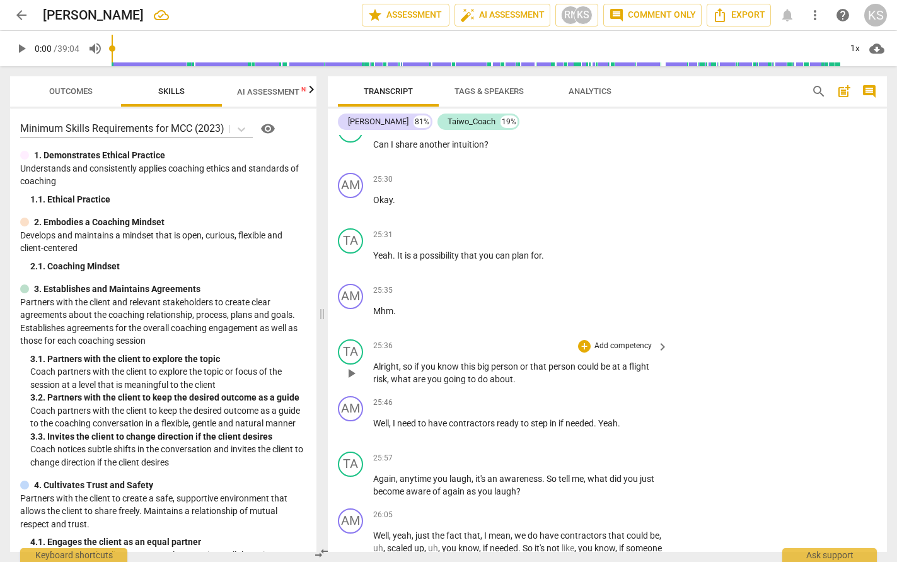
scroll to position [5418, 0]
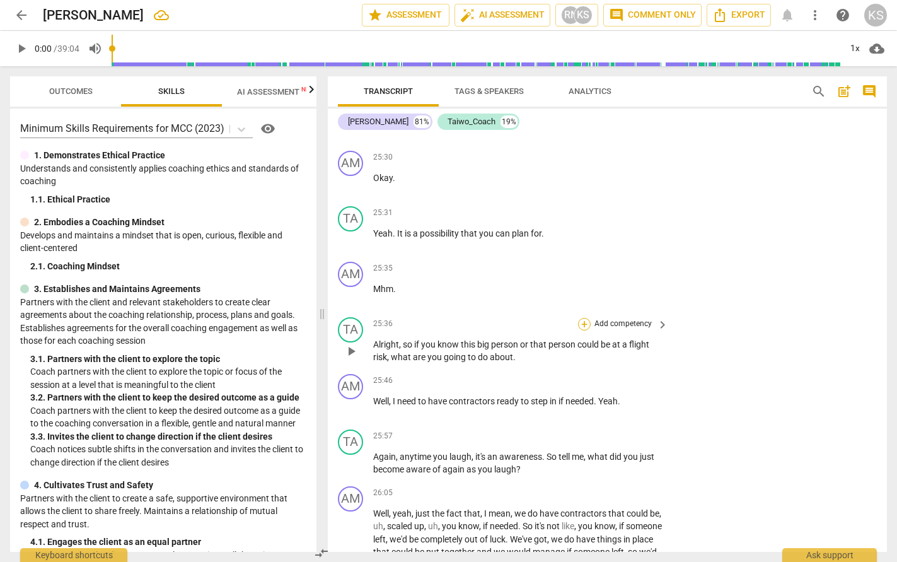
click at [585, 330] on div "+" at bounding box center [584, 324] width 13 height 13
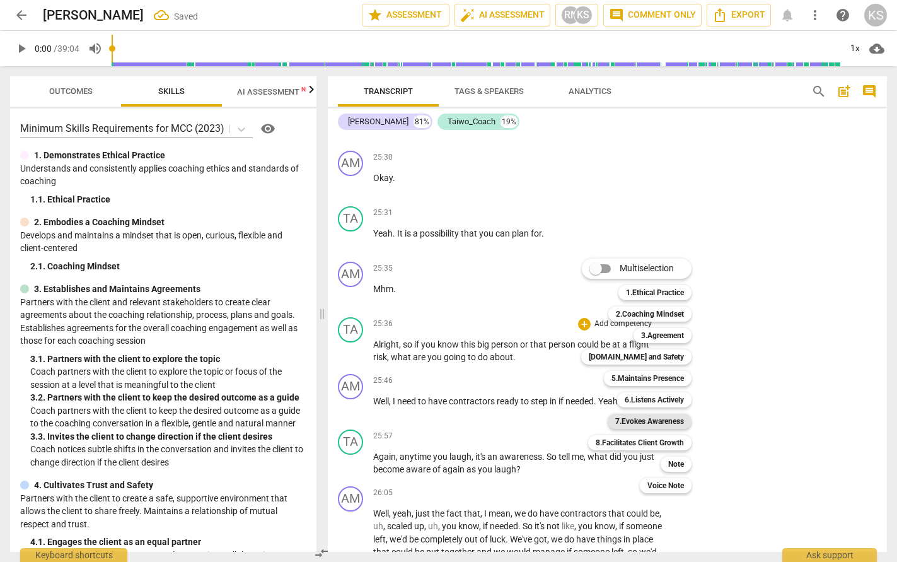
click at [669, 427] on b "7.Evokes Awareness" at bounding box center [649, 421] width 69 height 15
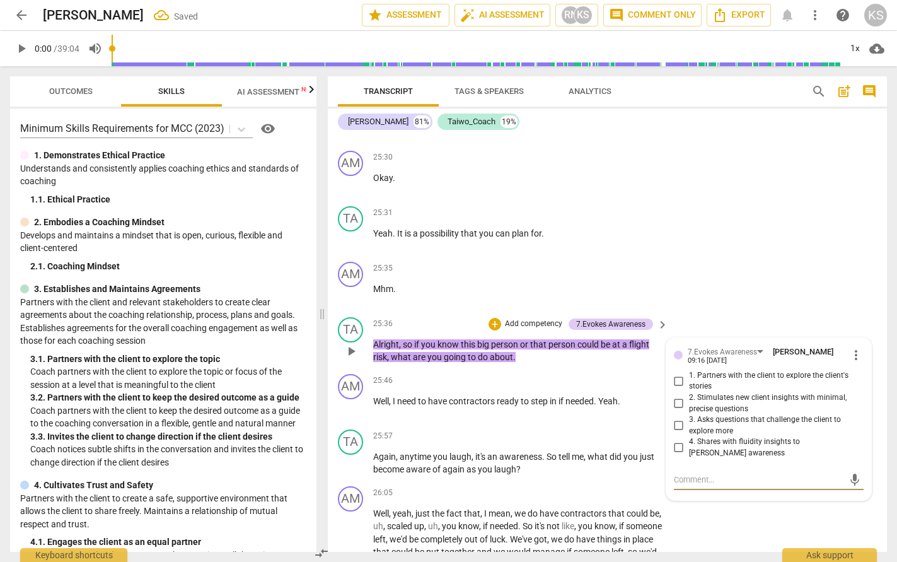
type textarea "A"
type textarea "Aa"
type textarea "A"
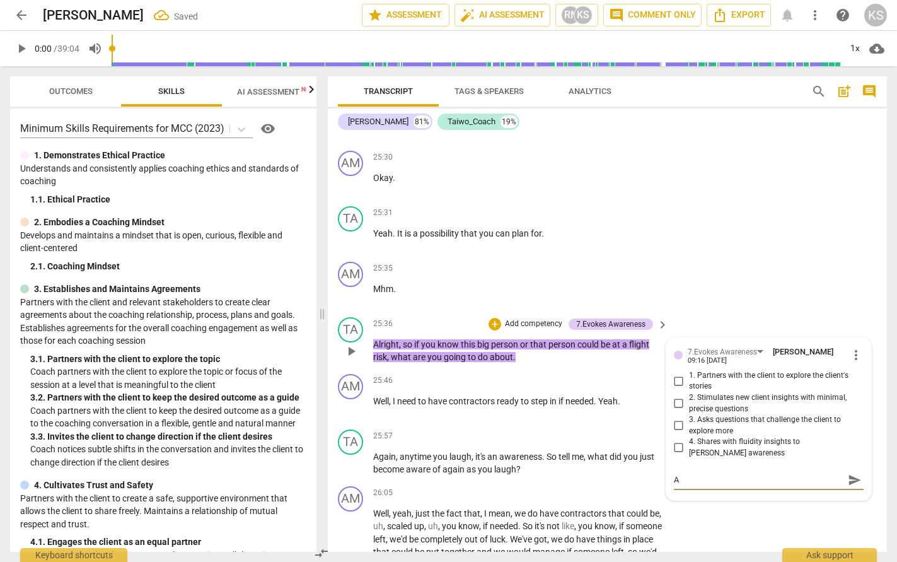
type textarea "Ag"
type textarea "Aga"
type textarea "Agai"
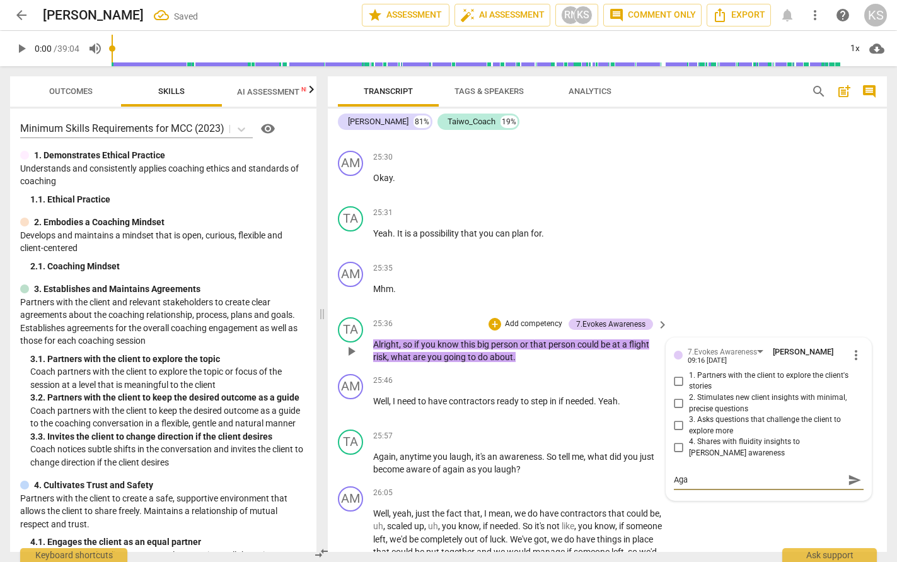
type textarea "Agai"
type textarea "Again"
type textarea "Again,"
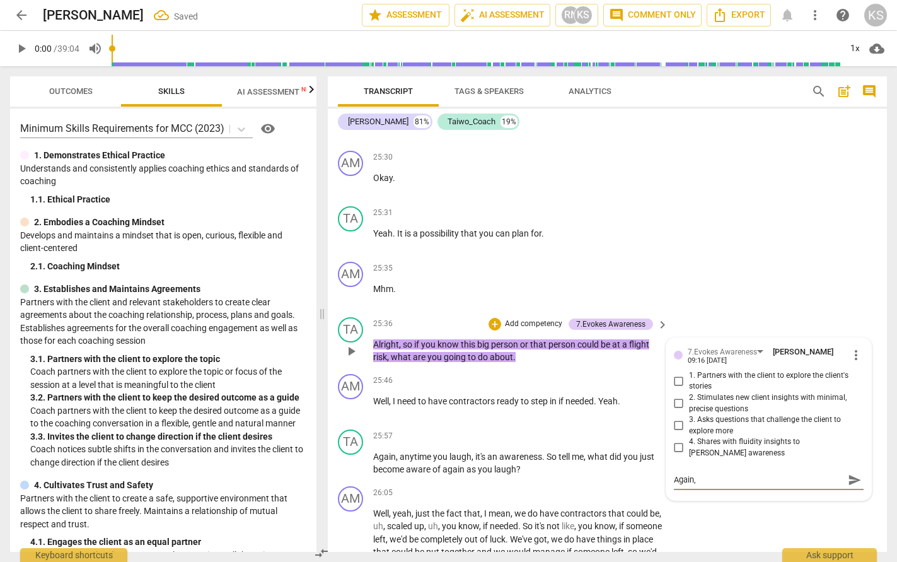
type textarea "Again,"
type textarea "Again, a"
type textarea "Again, aw"
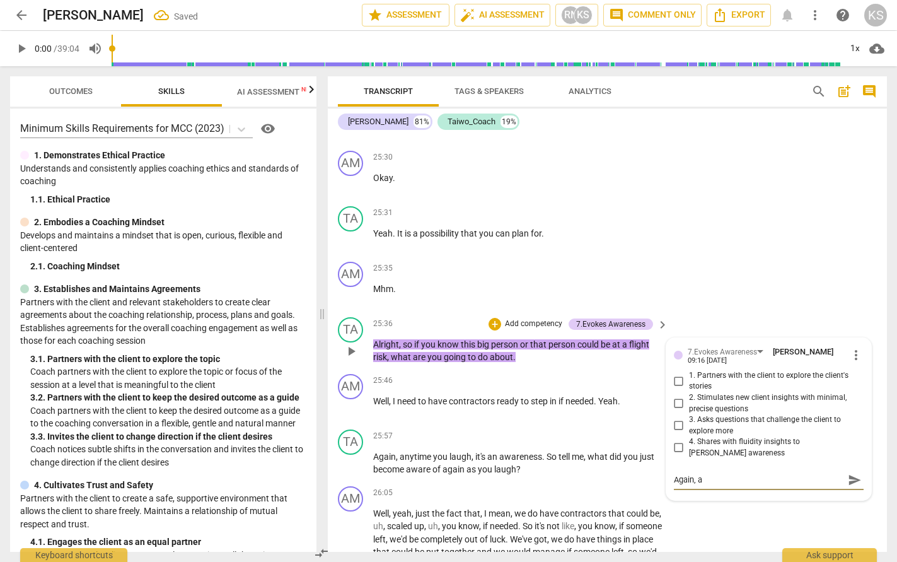
type textarea "Again, aw"
type textarea "Again, awa"
type textarea "Again, aw"
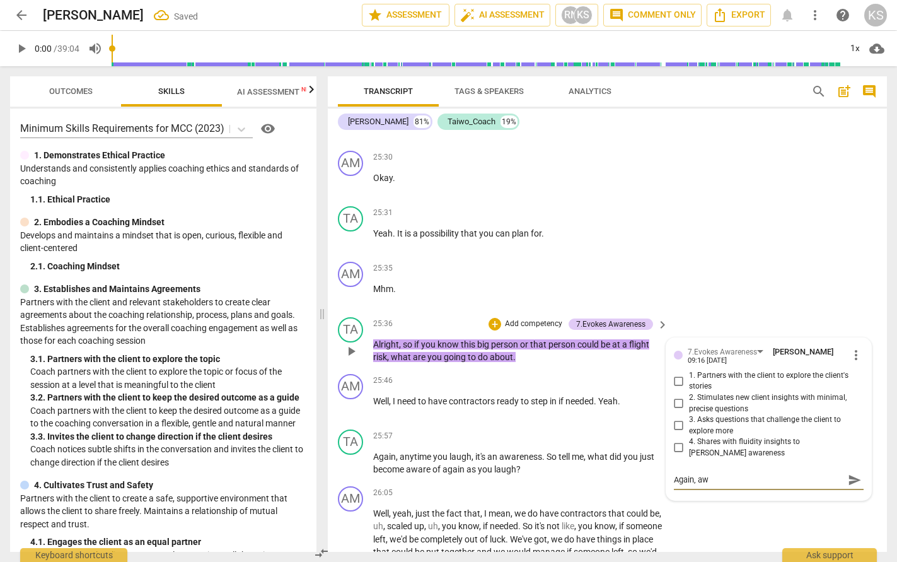
type textarea "Again, a"
type textarea "Again,"
type textarea "Again, s"
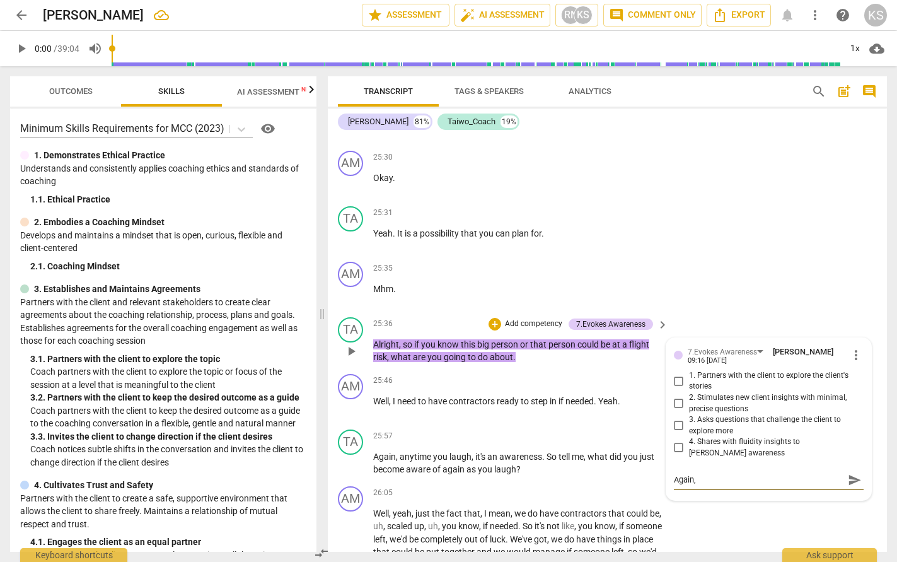
type textarea "Again, s"
type textarea "Again, sh"
type textarea "Again, sha"
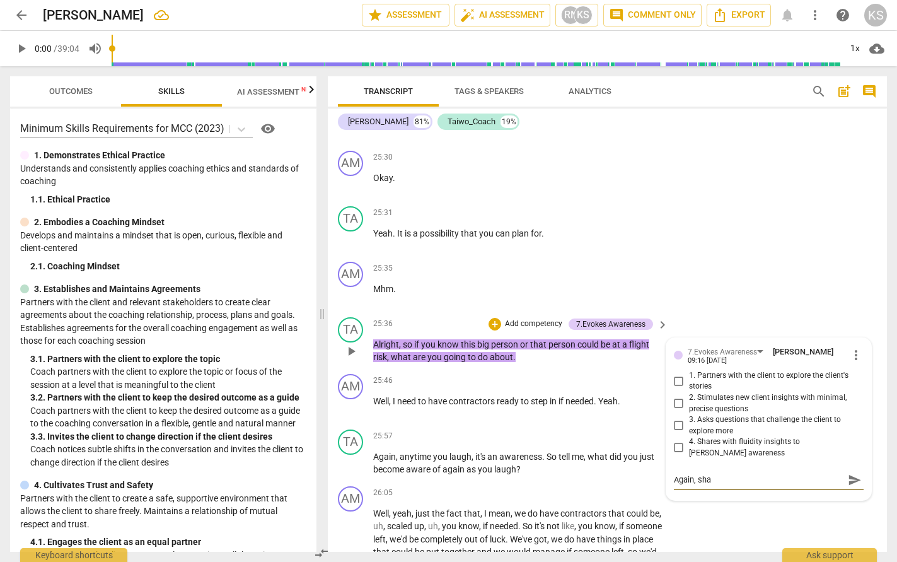
type textarea "Again, shar"
type textarea "Again, [PERSON_NAME]"
type textarea "Again, sharin"
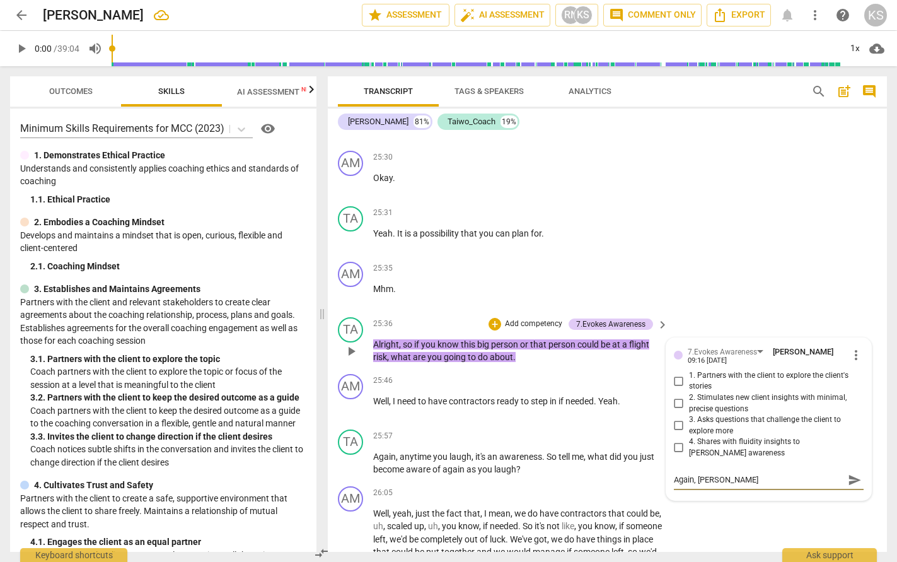
type textarea "Again, sharin"
type textarea "Again, sharing"
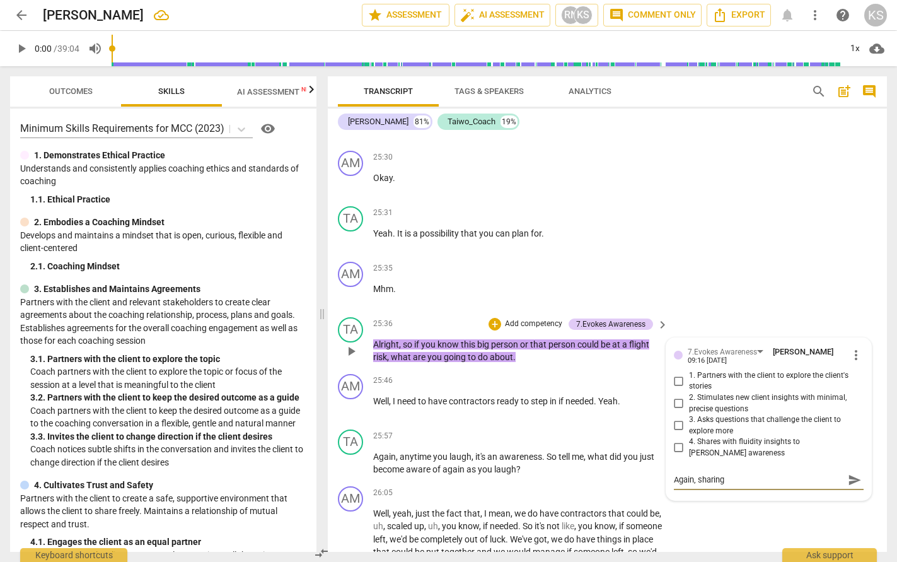
type textarea "Again, sharing y"
type textarea "Again, sharing yo"
type textarea "Again, sharing you"
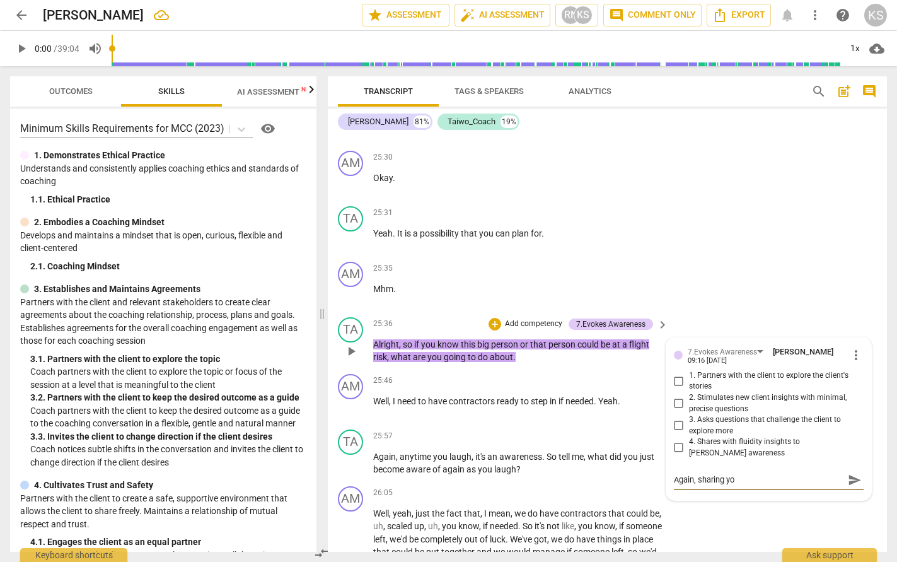
type textarea "Again, sharing you"
type textarea "Again, sharing you p"
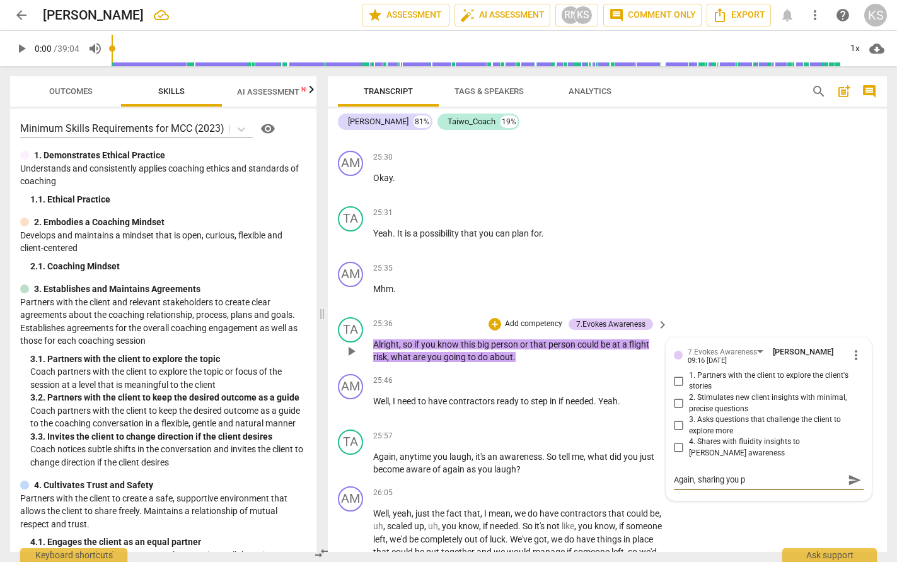
type textarea "Again, sharing you pe"
type textarea "Again, sharing you per"
type textarea "Again, sharing you pers"
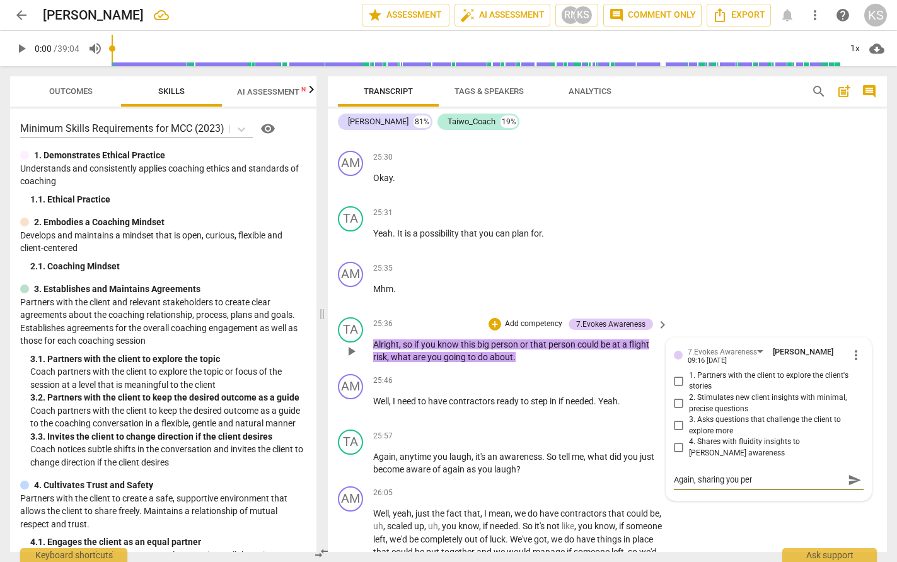
type textarea "Again, sharing you pers"
type textarea "Again, sharing you persp"
type textarea "Again, sharing you perspe"
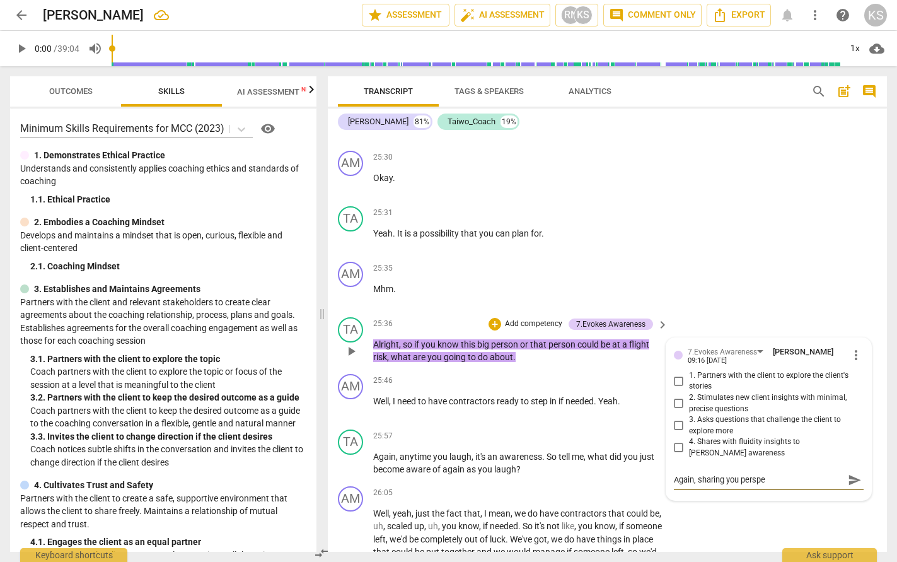
type textarea "Again, sharing you perspec"
type textarea "Again, sharing you perspect"
type textarea "Again, sharing you perspecti"
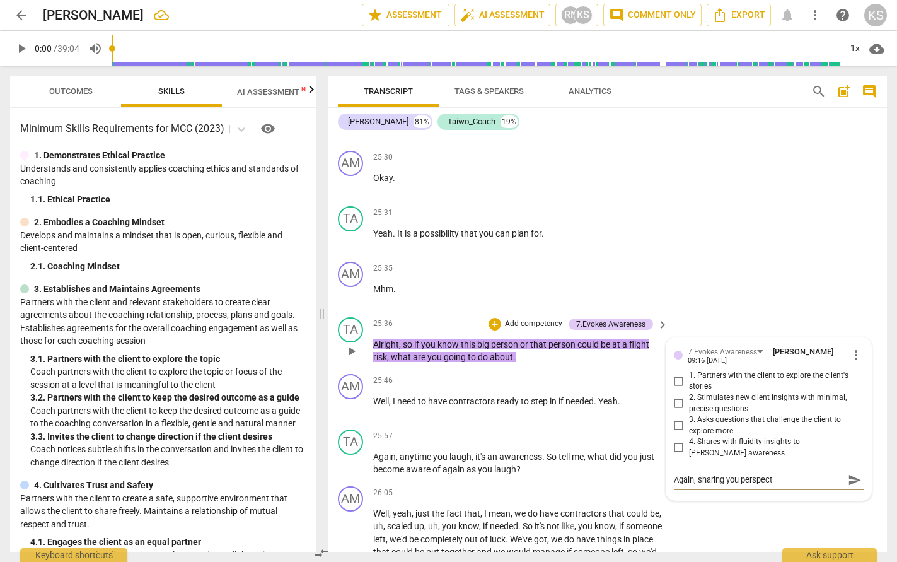
type textarea "Again, sharing you perspecti"
type textarea "Again, sharing you perspectiv"
type textarea "Again, sharing you perspective"
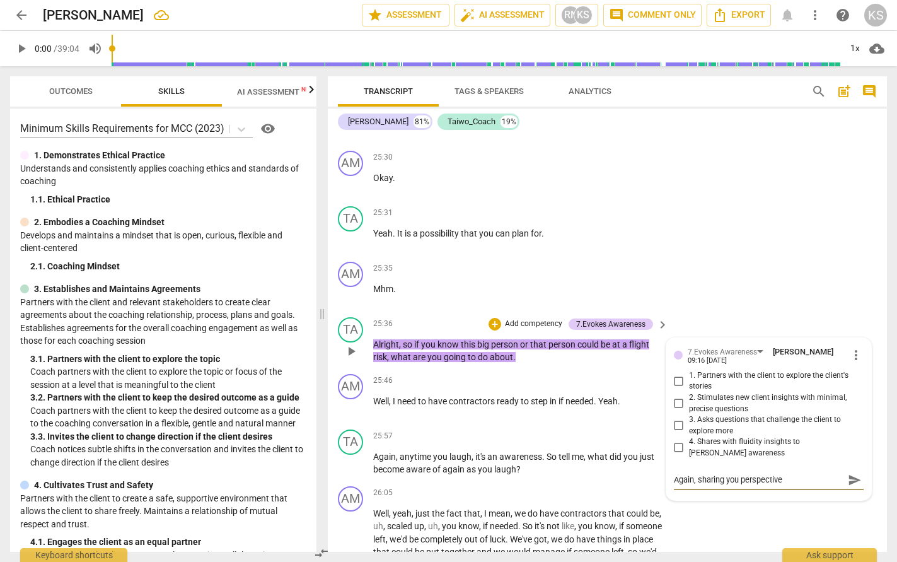
type textarea "Again, sharing you perspective"
type textarea "Again, sharing you perspective w"
type textarea "Again, sharing you perspective wi"
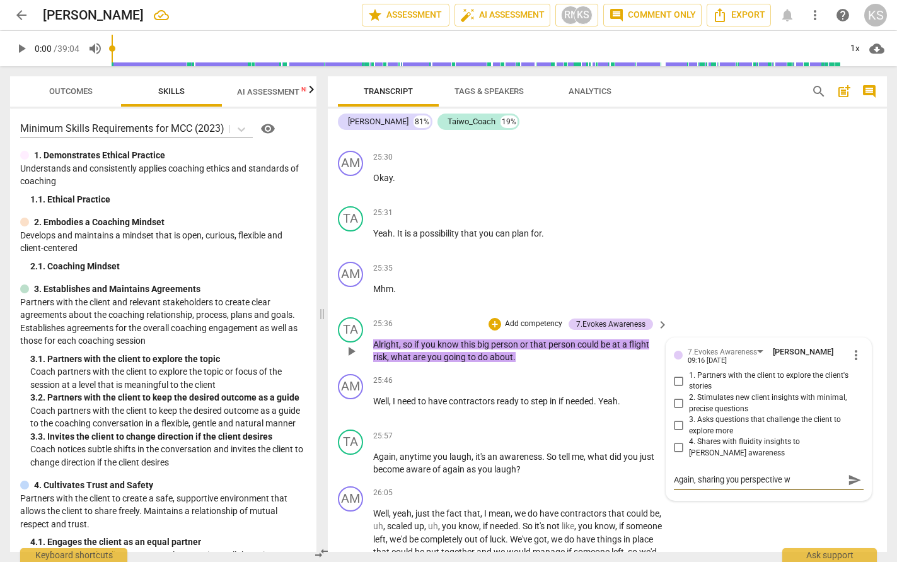
type textarea "Again, sharing you perspective wi"
type textarea "Again, sharing you perspective wit"
type textarea "Again, sharing you perspective with"
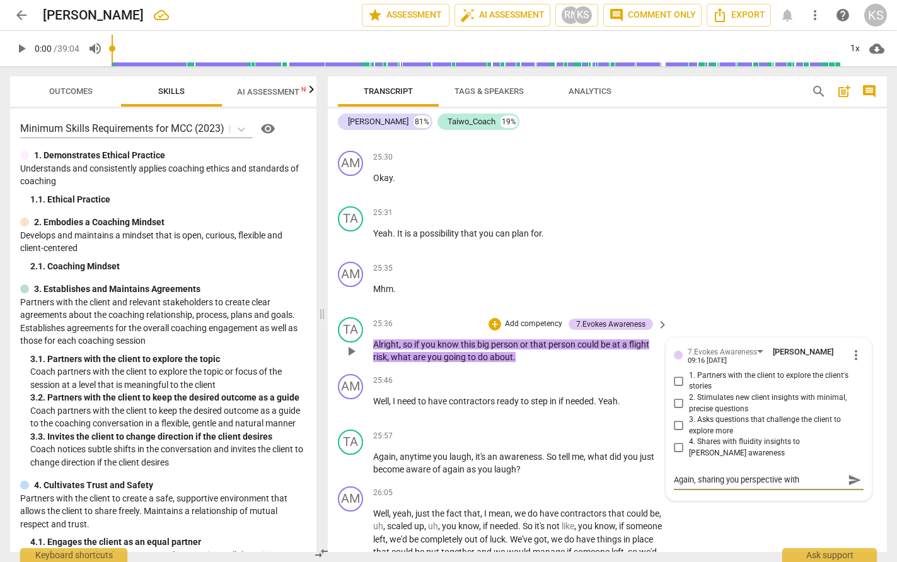
click at [669, 442] on textarea "Again, sharing you perspective with" at bounding box center [759, 480] width 170 height 12
type textarea "Again, sharing you perspective witho"
type textarea "Again, sharing you perspective withou"
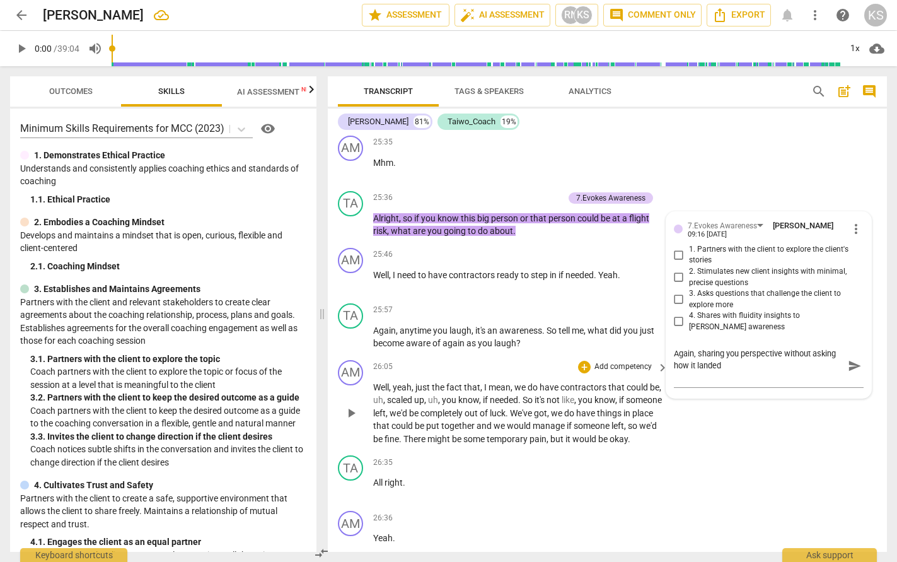
scroll to position [5553, 0]
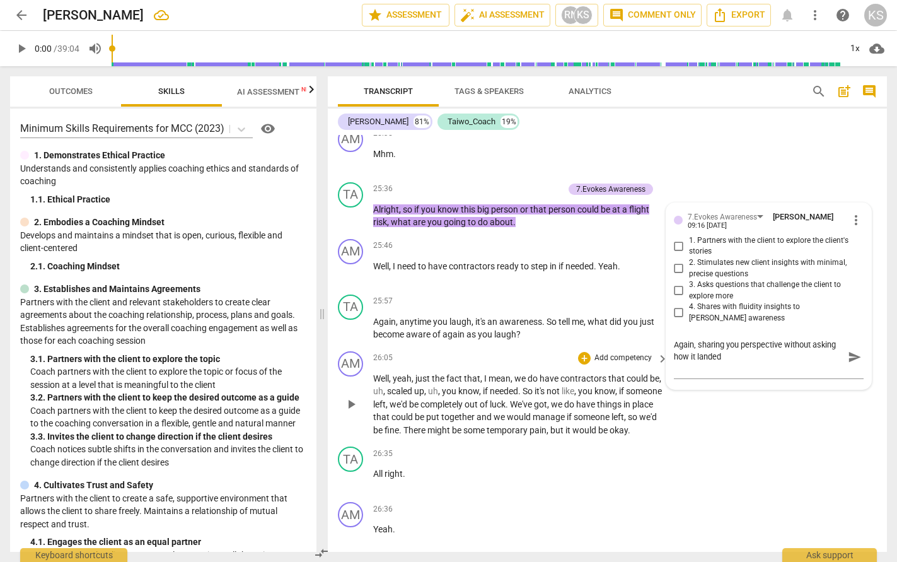
click at [576, 409] on span "do" at bounding box center [570, 404] width 12 height 10
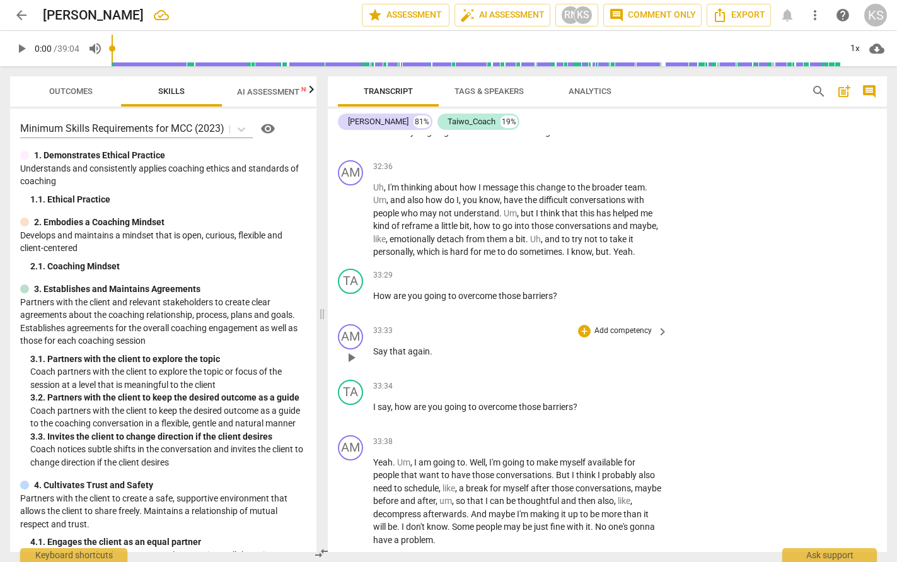
scroll to position [7760, 0]
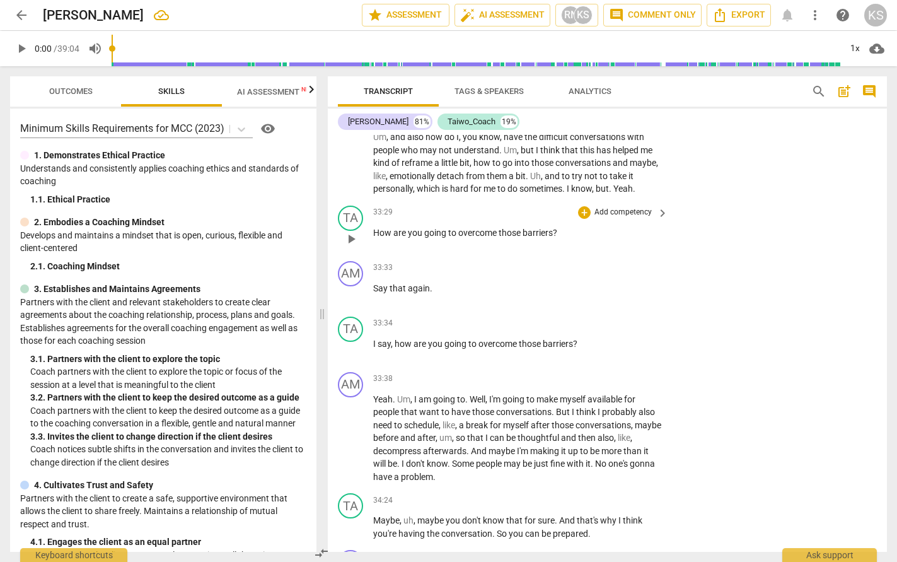
click at [669, 256] on div "TA play_arrow pause 33:29 + Add competency keyboard_arrow_right How are you goi…" at bounding box center [607, 228] width 559 height 55
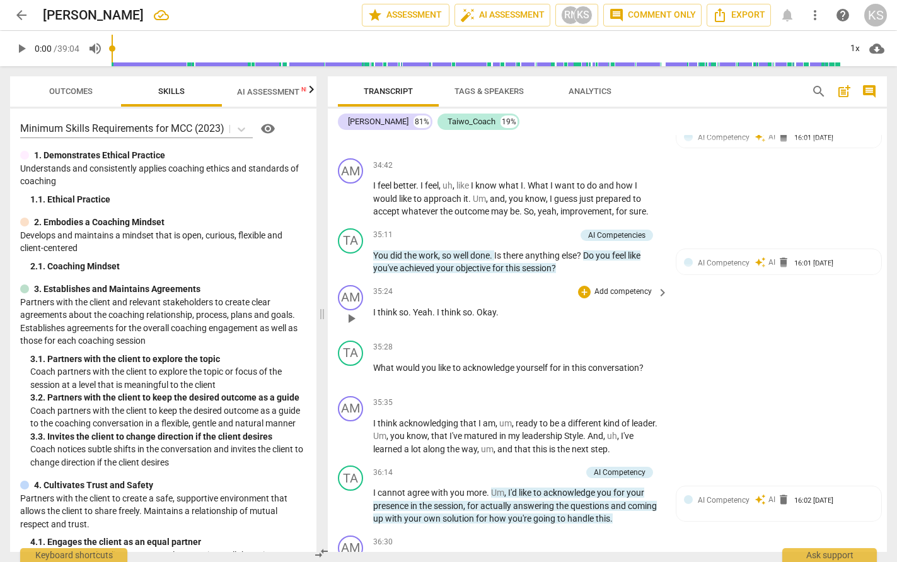
scroll to position [8361, 0]
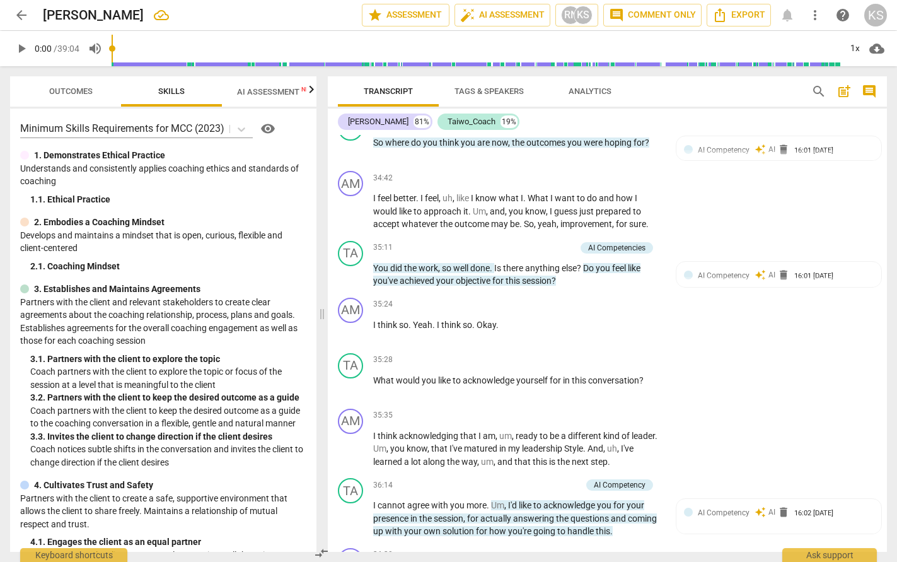
click at [101, 305] on p "Partners with the client and relevant stakeholders to create clear agreements a…" at bounding box center [163, 322] width 286 height 52
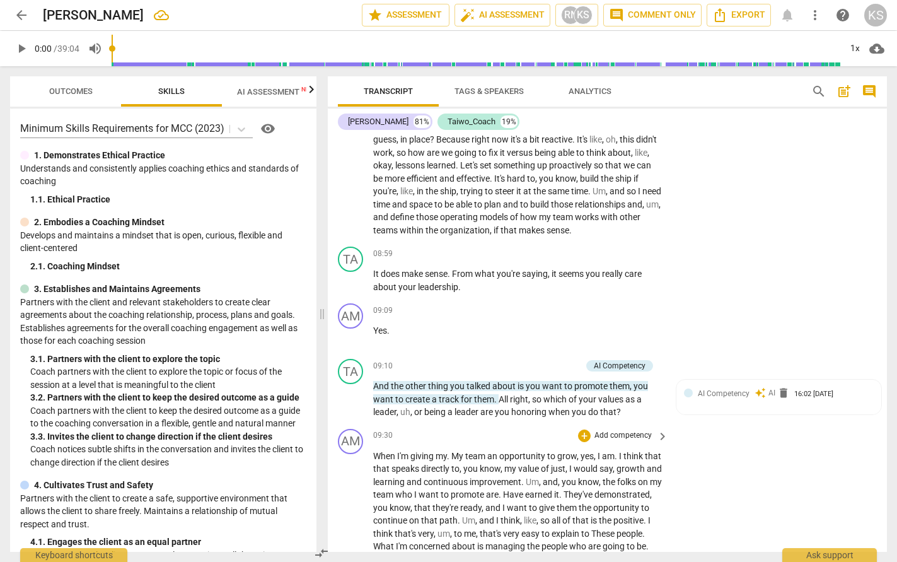
scroll to position [1261, 0]
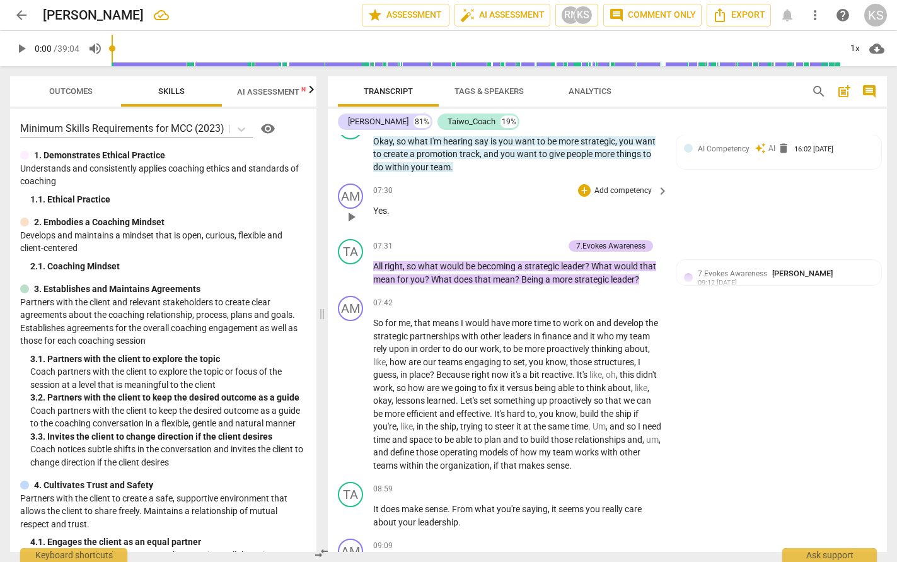
drag, startPoint x: 490, startPoint y: 243, endPoint x: 433, endPoint y: 255, distance: 58.0
click at [433, 234] on div "AM play_arrow pause 07:30 + Add competency keyboard_arrow_right Yes ." at bounding box center [607, 205] width 559 height 55
click at [669, 94] on span "search" at bounding box center [819, 91] width 15 height 15
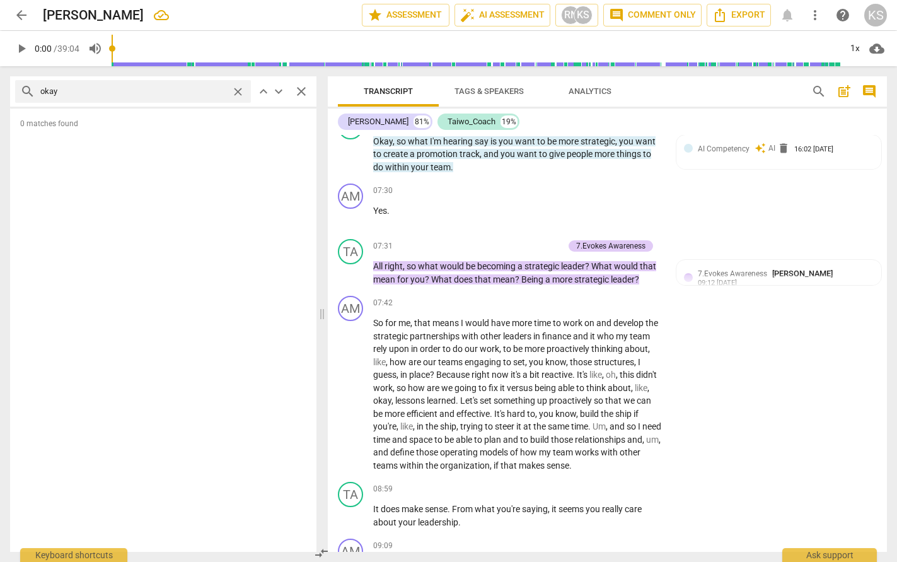
click at [187, 92] on input "okay" at bounding box center [133, 91] width 186 height 20
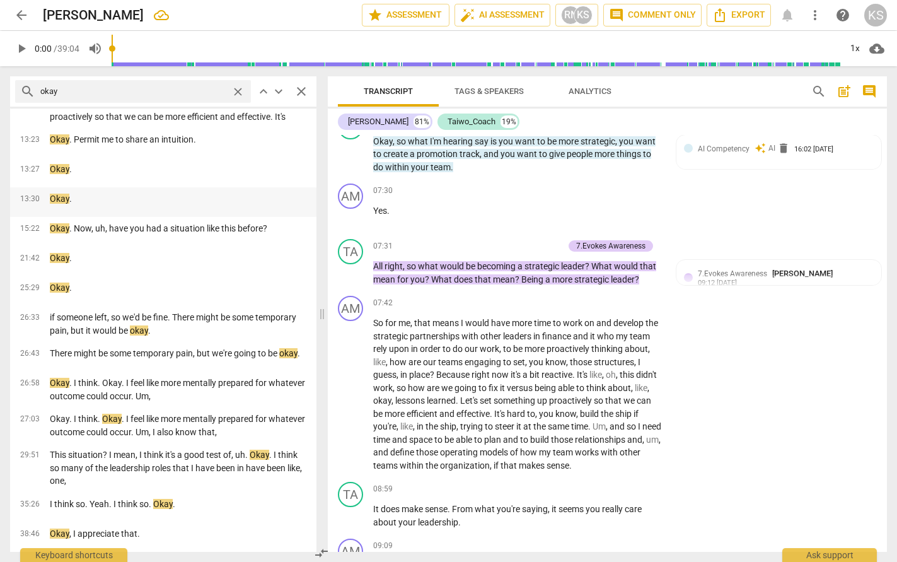
scroll to position [0, 0]
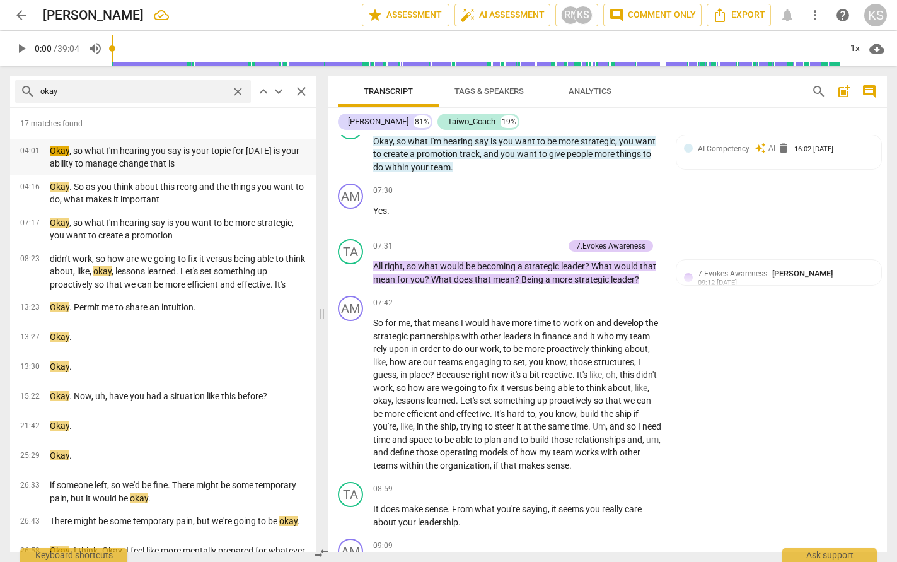
click at [50, 165] on p "Okay , so what I'm hearing you say is your topic for [DATE] is your ability to …" at bounding box center [178, 157] width 257 height 26
click at [100, 194] on p "Okay . So as you think about this reorg and the things you want to do, what mak…" at bounding box center [178, 193] width 257 height 26
click at [100, 233] on p "Okay , so what I'm hearing say is you want to be more strategic, you want to cr…" at bounding box center [178, 229] width 257 height 26
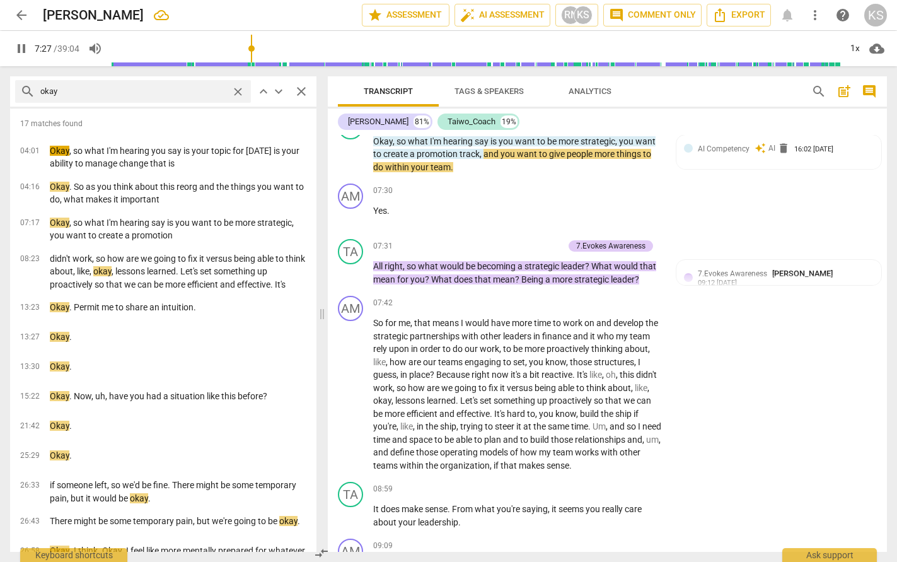
click at [18, 44] on span "pause" at bounding box center [21, 48] width 15 height 15
click at [156, 209] on div "04:16 Okay . So as you think about this reorg and the things you want to do, wh…" at bounding box center [163, 193] width 306 height 36
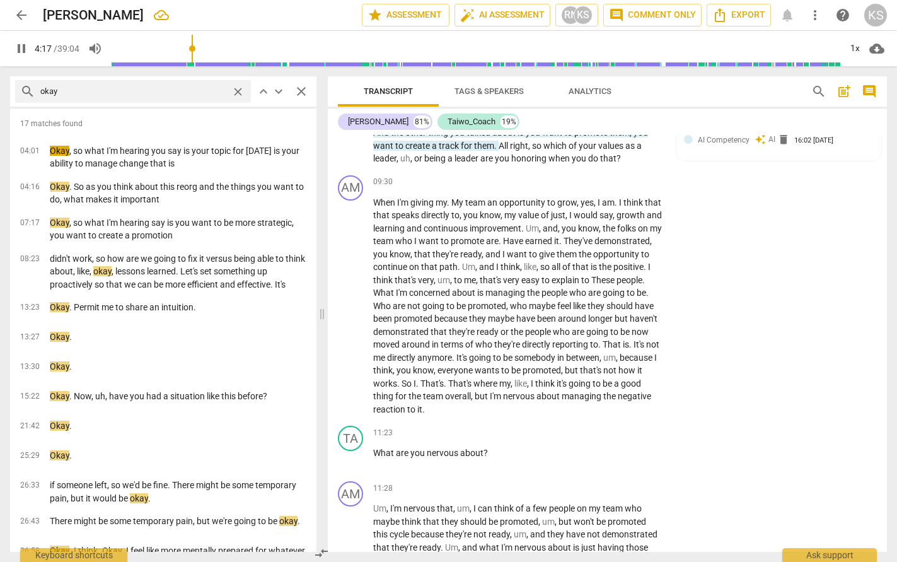
scroll to position [1766, 0]
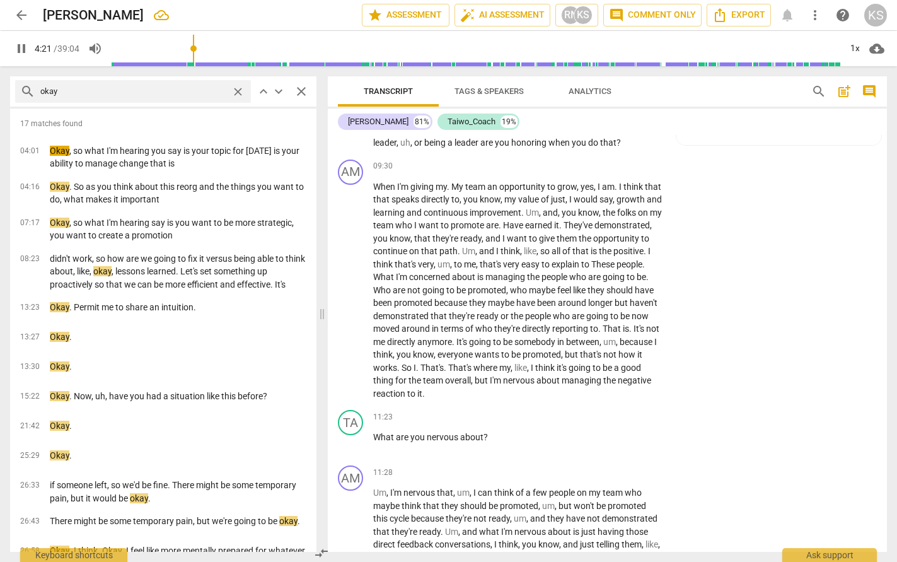
click at [23, 45] on span "pause" at bounding box center [21, 48] width 15 height 15
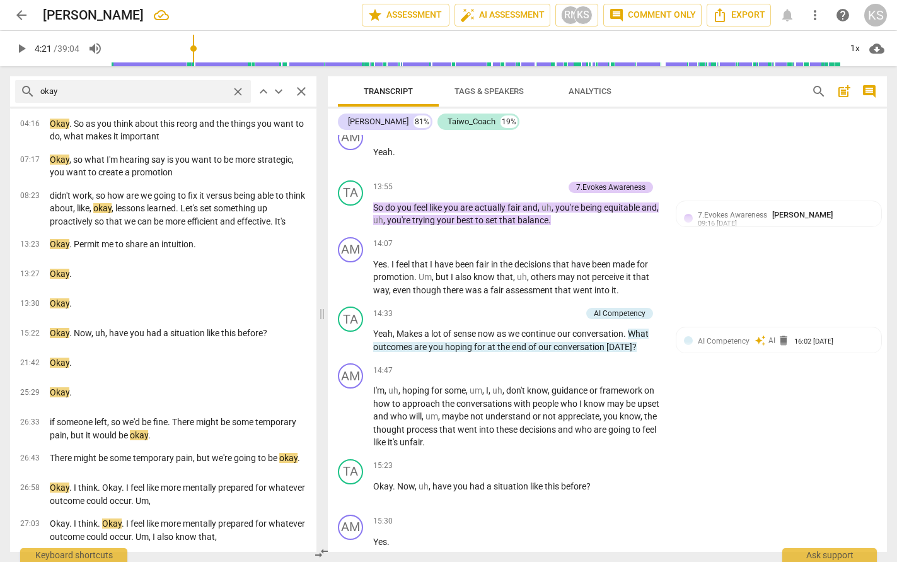
scroll to position [2775, 0]
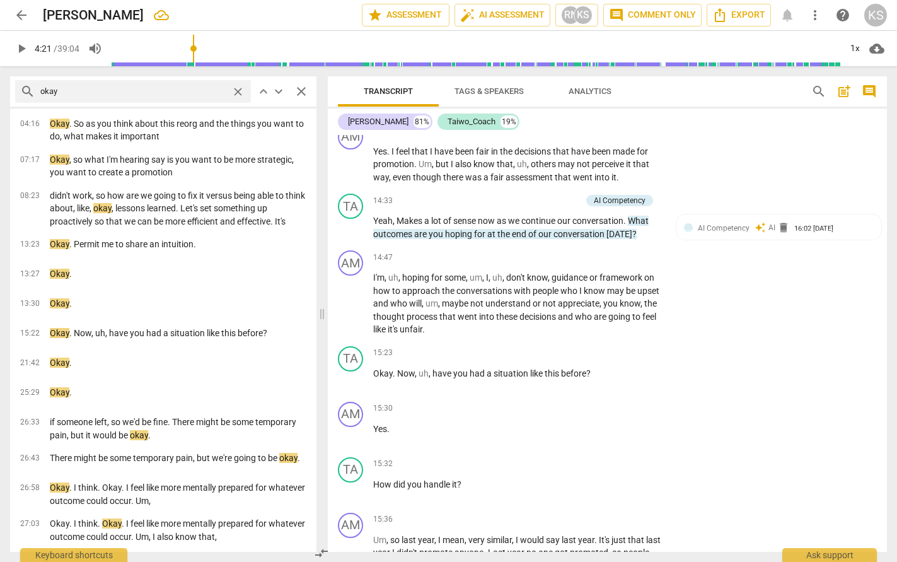
click at [669, 442] on div "Transcript Tags & Speakers Analytics search post_add comment [PERSON_NAME] 81% …" at bounding box center [610, 314] width 574 height 496
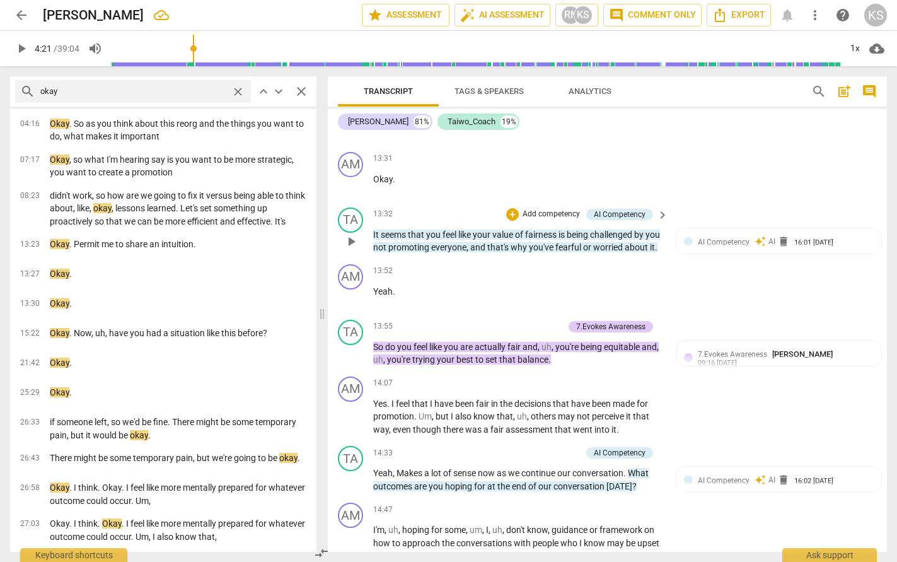
scroll to position [2586, 0]
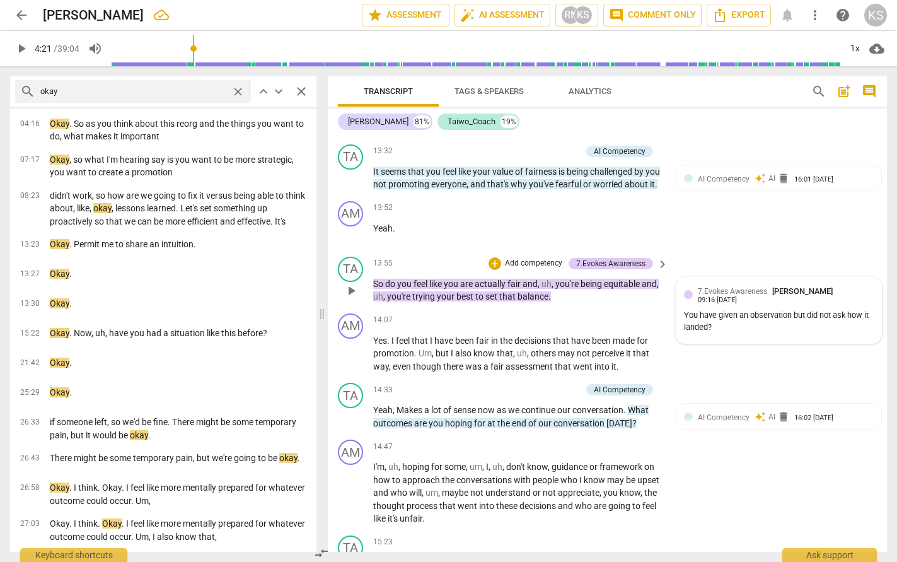
click at [669, 296] on span "7.Evokes Awareness" at bounding box center [732, 291] width 69 height 9
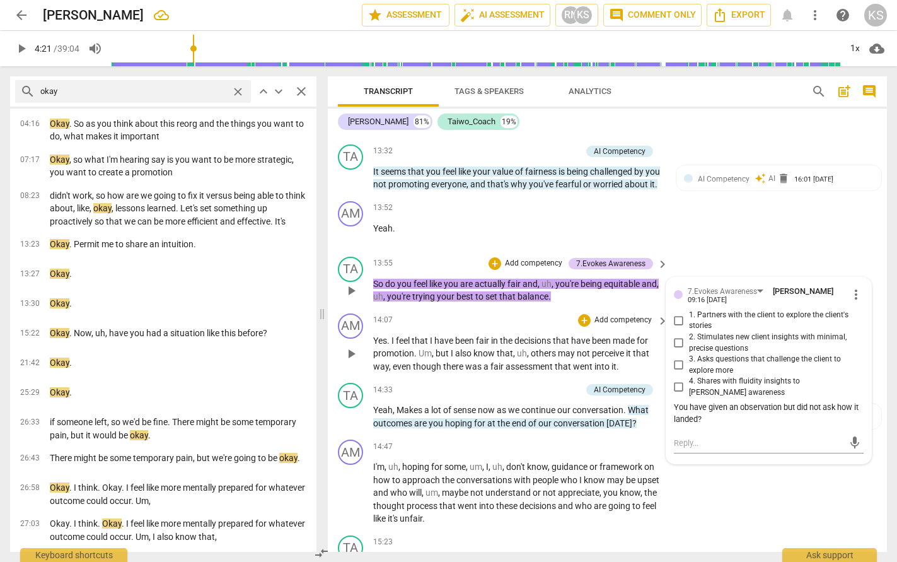
click at [500, 327] on div "14:07 + Add competency keyboard_arrow_right" at bounding box center [521, 320] width 296 height 14
